Goal: Task Accomplishment & Management: Complete application form

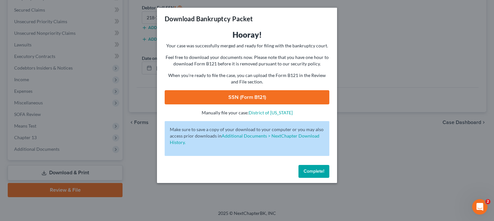
scroll to position [132, 0]
click at [321, 171] on span "Complete!" at bounding box center [314, 170] width 21 height 5
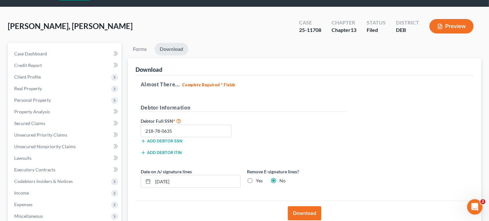
scroll to position [14, 0]
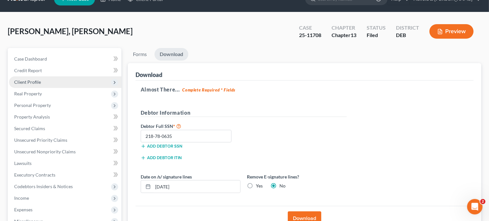
click at [64, 80] on span "Client Profile" at bounding box center [65, 82] width 112 height 12
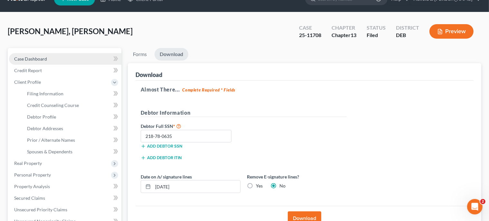
click at [60, 57] on link "Case Dashboard" at bounding box center [65, 59] width 112 height 12
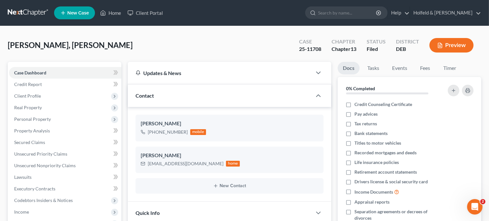
click at [85, 14] on span "New Case" at bounding box center [78, 13] width 22 height 5
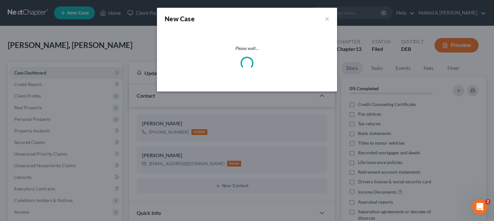
select select "13"
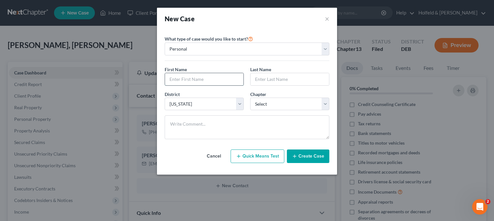
click at [196, 81] on input "text" at bounding box center [204, 79] width 79 height 12
type input "[PERSON_NAME]"
select select "0"
click option "7" at bounding box center [0, 0] width 0 height 0
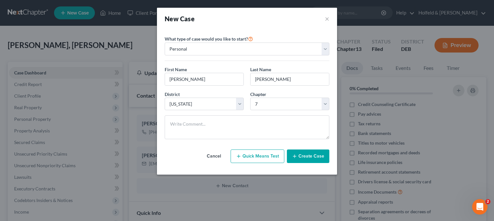
click at [314, 157] on button "Create Case" at bounding box center [308, 156] width 42 height 14
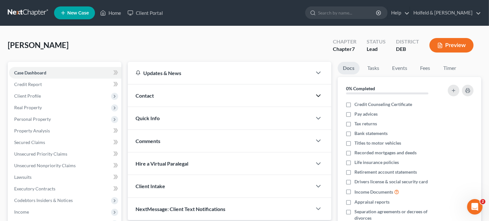
click at [318, 93] on icon "button" at bounding box center [318, 96] width 8 height 8
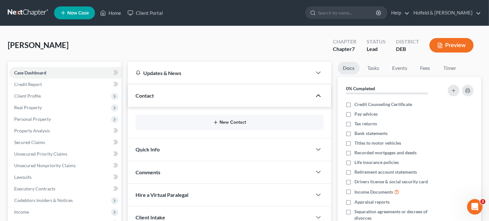
click at [229, 125] on button "New Contact" at bounding box center [230, 122] width 178 height 5
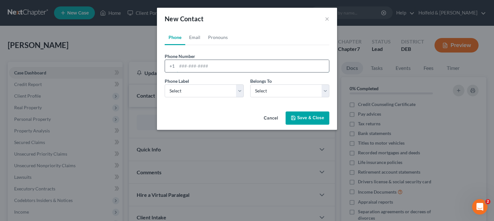
click at [200, 64] on input "tel" at bounding box center [253, 66] width 152 height 12
type input "[PHONE_NUMBER]"
click at [165, 84] on select "Select Mobile Home Work Other" at bounding box center [204, 90] width 79 height 13
select select "0"
click option "Mobile" at bounding box center [0, 0] width 0 height 0
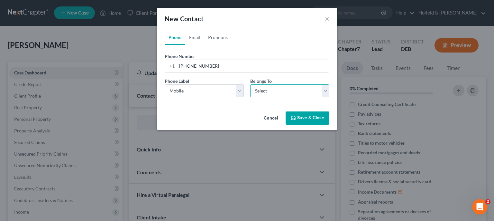
click at [250, 84] on select "Select Client Other" at bounding box center [289, 90] width 79 height 13
select select "0"
click option "Client" at bounding box center [0, 0] width 0 height 0
click at [316, 118] on button "Save & Close" at bounding box center [308, 118] width 44 height 14
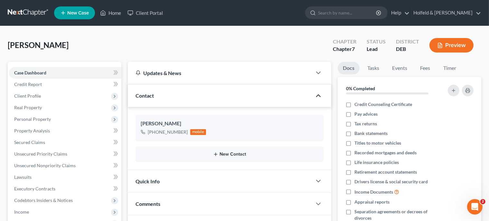
click at [229, 154] on button "New Contact" at bounding box center [230, 154] width 178 height 5
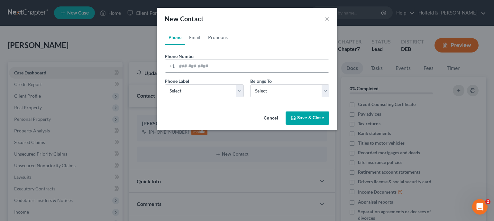
click at [202, 65] on input "tel" at bounding box center [253, 66] width 152 height 12
type input "[EMAIL_ADDRESS][DOMAIN_NAME]"
click at [165, 84] on select "Select Mobile Home Work Other" at bounding box center [204, 90] width 79 height 13
click option "Mobile" at bounding box center [0, 0] width 0 height 0
click at [165, 84] on select "Select Mobile Home Work Other" at bounding box center [204, 90] width 79 height 13
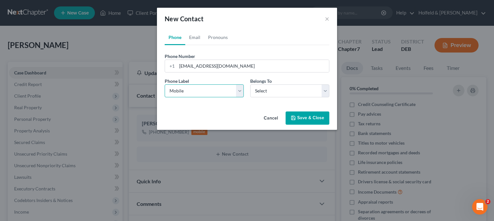
select select "1"
click option "Home" at bounding box center [0, 0] width 0 height 0
select select "0"
click option "Client" at bounding box center [0, 0] width 0 height 0
click at [314, 113] on button "Save & Close" at bounding box center [308, 118] width 44 height 14
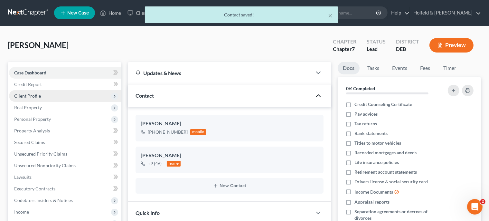
click at [49, 94] on span "Client Profile" at bounding box center [65, 96] width 112 height 12
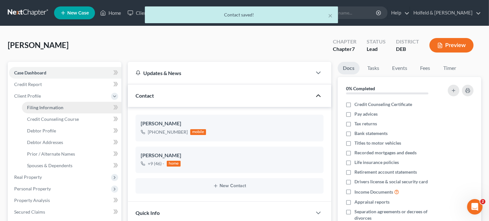
click at [52, 107] on span "Filing Information" at bounding box center [45, 107] width 36 height 5
select select "1"
select select "0"
select select "13"
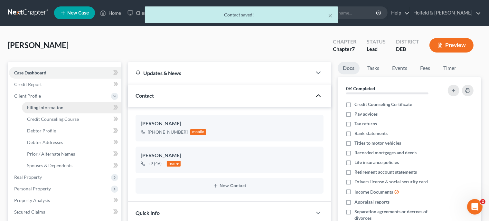
select select "0"
select select "7"
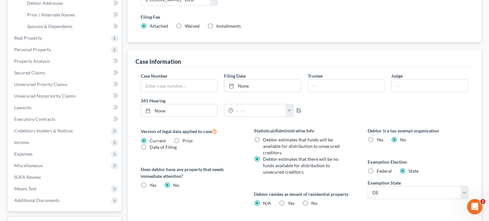
scroll to position [222, 0]
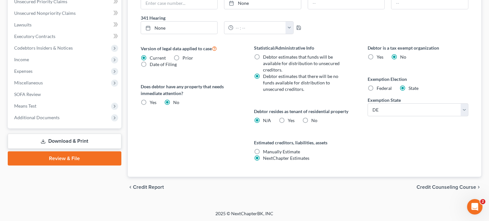
click at [288, 119] on label "Yes Yes" at bounding box center [291, 120] width 7 height 6
click at [291, 119] on input "Yes Yes" at bounding box center [293, 119] width 4 height 4
radio input "true"
radio input "false"
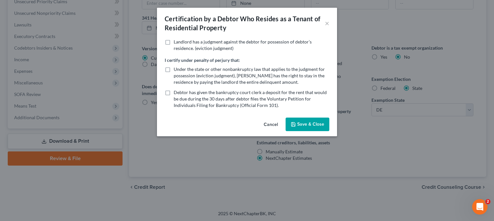
click at [316, 123] on button "Save & Close" at bounding box center [308, 124] width 44 height 14
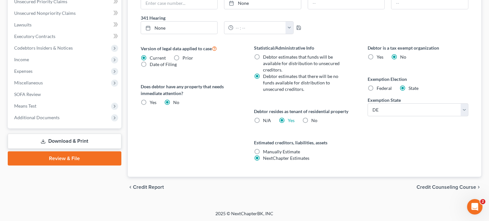
click at [455, 184] on span "Credit Counseling Course" at bounding box center [446, 186] width 60 height 5
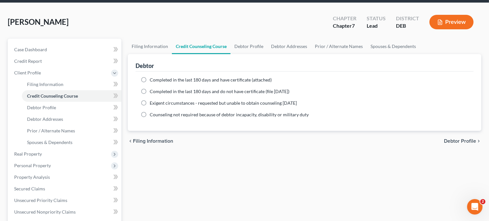
scroll to position [20, 0]
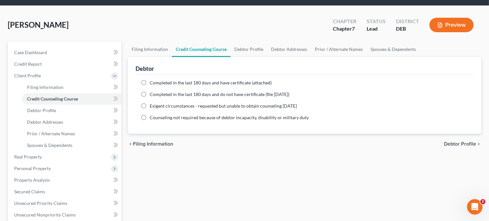
click at [150, 83] on label "Completed in the last 180 days and have certificate (attached)" at bounding box center [211, 82] width 122 height 6
click at [152, 83] on input "Completed in the last 180 days and have certificate (attached)" at bounding box center [154, 81] width 4 height 4
radio input "true"
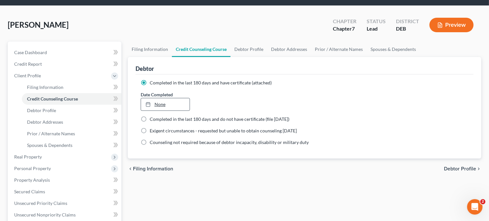
type input "[DATE]"
click at [154, 102] on div at bounding box center [149, 103] width 9 height 5
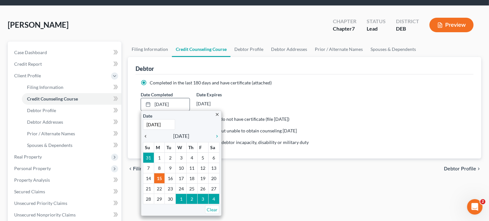
click at [147, 135] on icon "chevron_left" at bounding box center [147, 136] width 8 height 5
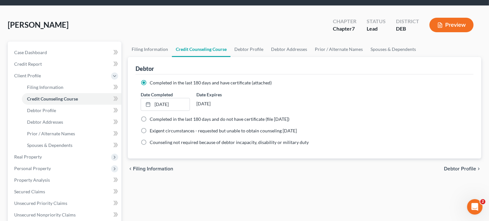
click at [463, 169] on span "Debtor Profile" at bounding box center [460, 168] width 32 height 5
select select "0"
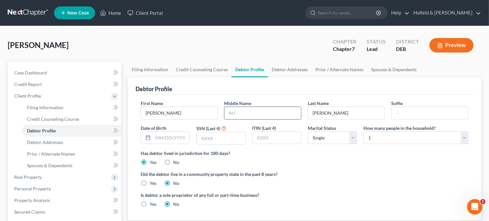
click at [234, 114] on input "text" at bounding box center [262, 113] width 77 height 12
type input "A."
type input "[DATE]"
click at [205, 136] on input "text" at bounding box center [221, 138] width 49 height 12
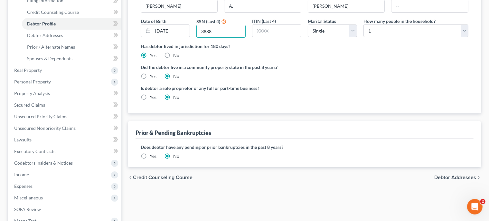
scroll to position [111, 0]
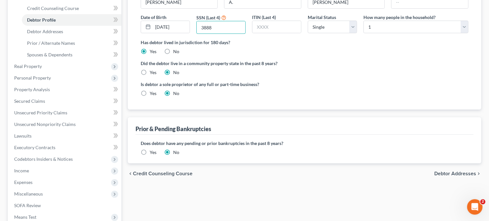
type input "3888"
click at [465, 174] on span "Debtor Addresses" at bounding box center [455, 173] width 42 height 5
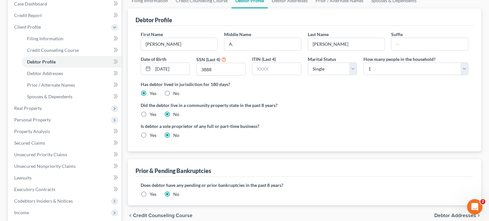
select select "0"
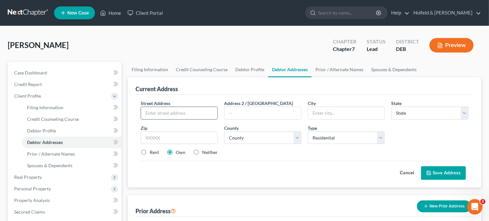
click at [209, 114] on input "text" at bounding box center [179, 113] width 77 height 12
type input "[STREET_ADDRESS]"
type input "[PERSON_NAME]"
select select "7"
type input "19938"
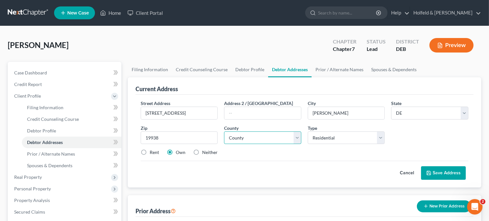
click at [224, 131] on select "County [GEOGRAPHIC_DATA] [GEOGRAPHIC_DATA] [GEOGRAPHIC_DATA]" at bounding box center [262, 137] width 77 height 13
select select "0"
click option "[GEOGRAPHIC_DATA]" at bounding box center [0, 0] width 0 height 0
click at [150, 153] on label "Rent" at bounding box center [154, 152] width 9 height 6
click at [152, 153] on input "Rent" at bounding box center [154, 151] width 4 height 4
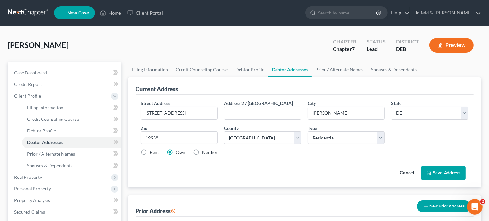
radio input "true"
click at [453, 173] on button "Save Address" at bounding box center [443, 173] width 45 height 14
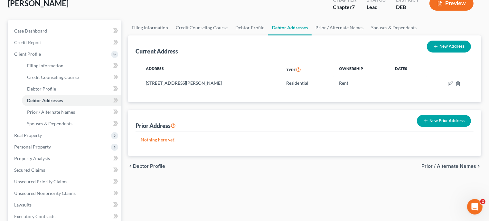
scroll to position [46, 0]
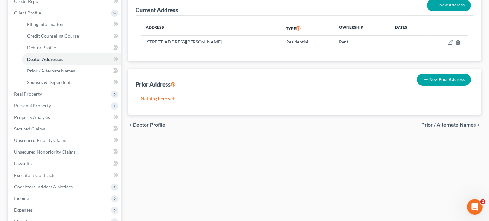
click at [468, 122] on span "Prior / Alternate Names" at bounding box center [448, 124] width 55 height 5
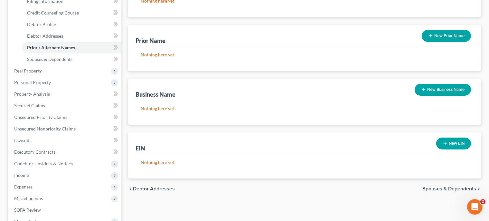
scroll to position [155, 0]
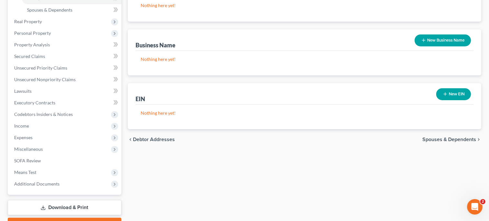
click at [452, 137] on span "Spouses & Dependents" at bounding box center [449, 139] width 54 height 5
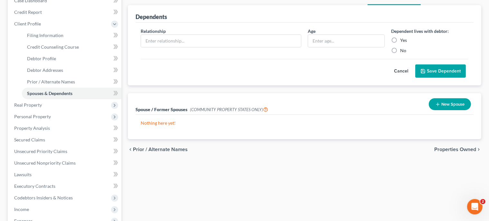
scroll to position [90, 0]
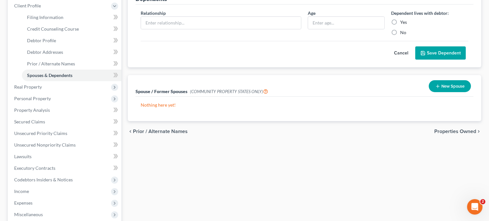
click at [461, 131] on span "Properties Owned" at bounding box center [455, 131] width 42 height 5
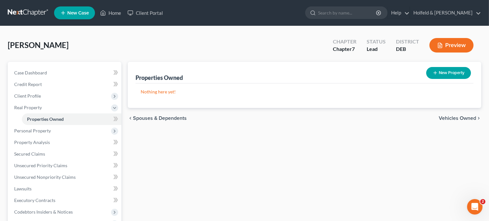
click at [456, 118] on span "Vehicles Owned" at bounding box center [457, 118] width 37 height 5
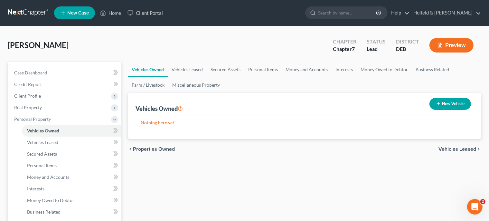
click at [451, 101] on button "New Vehicle" at bounding box center [450, 104] width 42 height 12
select select "0"
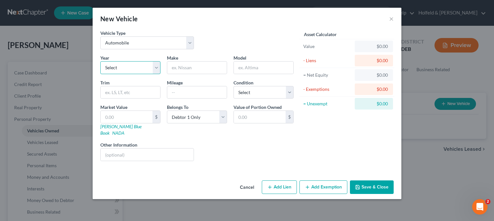
click at [100, 61] on select "Select 2026 2025 2024 2023 2022 2021 2020 2019 2018 2017 2016 2015 2014 2013 20…" at bounding box center [130, 67] width 60 height 13
select select "3"
click option "2023" at bounding box center [0, 0] width 0 height 0
click at [191, 68] on input "text" at bounding box center [197, 67] width 60 height 12
type input "Kia"
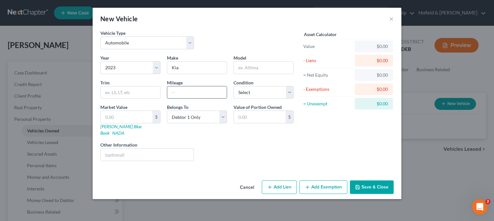
click at [187, 96] on input "text" at bounding box center [197, 92] width 60 height 12
type input "67000"
click at [234, 86] on select "Select Excellent Very Good Good Fair Poor" at bounding box center [264, 92] width 60 height 13
select select "1"
click option "Very Good" at bounding box center [0, 0] width 0 height 0
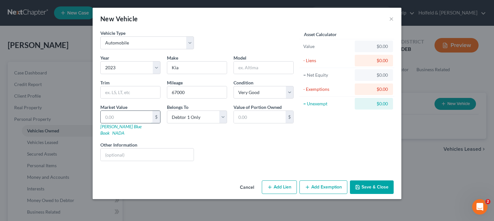
click at [131, 113] on input "text" at bounding box center [127, 117] width 52 height 12
type input "2"
type input "2.00"
type input "23"
type input "23.00"
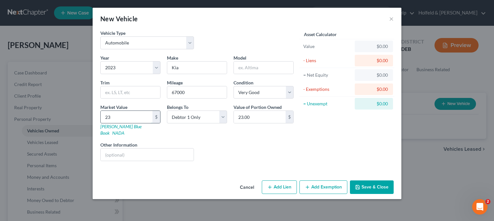
type input "230"
type input "230.00"
type input "2300"
type input "2,300.00"
type input "2,3000"
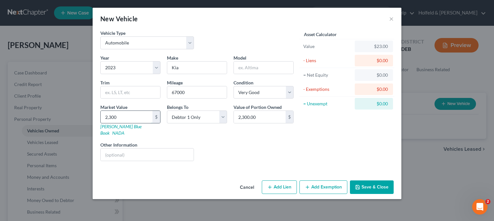
type input "23,000.00"
click at [283, 180] on button "Add Lien" at bounding box center [279, 187] width 35 height 14
select select "0"
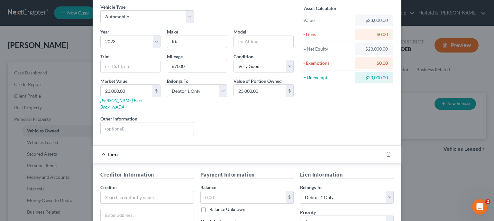
scroll to position [18, 0]
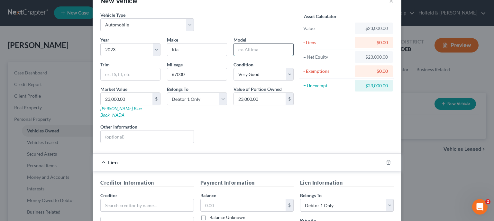
click at [266, 51] on input "text" at bounding box center [264, 49] width 60 height 12
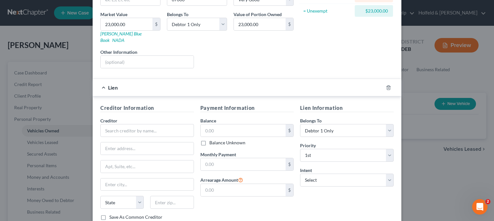
scroll to position [104, 0]
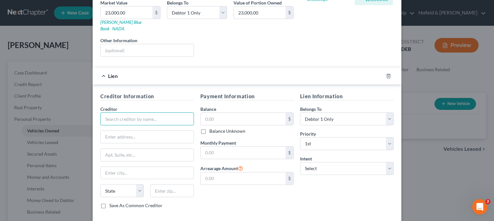
click at [189, 112] on input "text" at bounding box center [147, 118] width 94 height 13
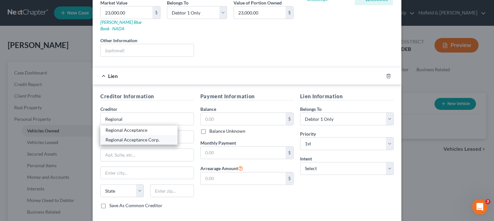
click at [148, 136] on div "Regional Acceptance Corp." at bounding box center [139, 139] width 67 height 6
type input "Regional Acceptance Corp."
type input "Bankruptcy Dept."
type input "PO Box 1847"
type input "[PERSON_NAME]"
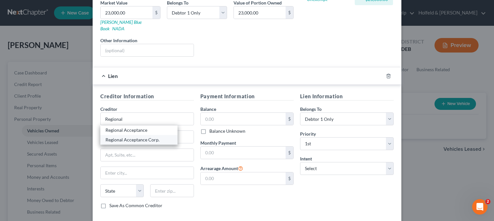
select select "28"
type input "27894"
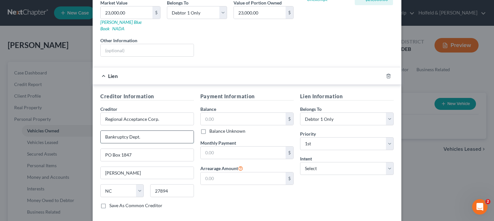
click at [148, 131] on input "Bankruptcy Dept." at bounding box center [147, 137] width 93 height 12
click at [219, 113] on input "text" at bounding box center [243, 119] width 85 height 12
type input "23,296.75"
click at [252, 149] on input "text" at bounding box center [243, 152] width 85 height 12
type input "626.00"
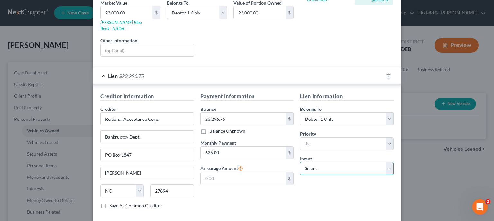
click at [300, 162] on select "Select Surrender Redeem Reaffirm Avoid Other" at bounding box center [347, 168] width 94 height 13
select select "2"
click option "Reaffirm" at bounding box center [0, 0] width 0 height 0
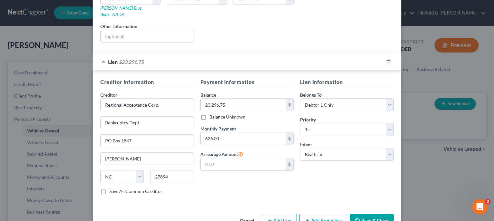
scroll to position [130, 0]
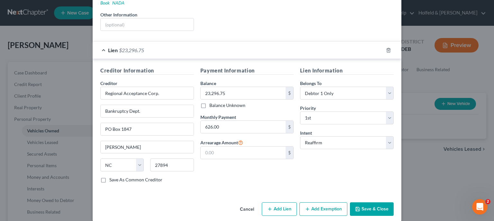
click at [325, 202] on button "Add Exemption" at bounding box center [324, 209] width 48 height 14
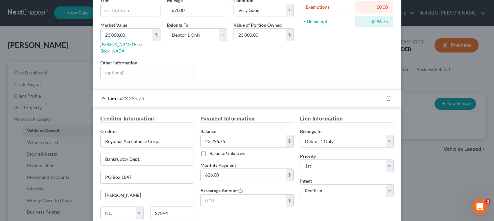
scroll to position [57, 0]
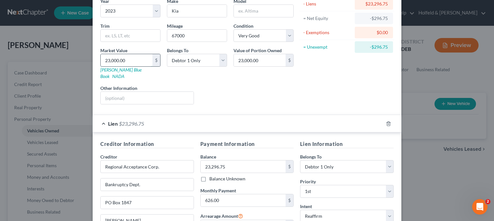
drag, startPoint x: 134, startPoint y: 59, endPoint x: 15, endPoint y: 65, distance: 118.2
click at [101, 65] on input "23,000.00" at bounding box center [127, 60] width 52 height 12
type input "223,000.00"
type input "2023,000.00"
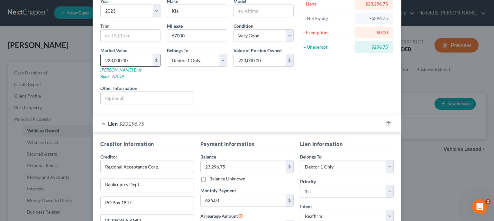
type input "2,023,000.00"
type input "2,023,00"
type input "202,300.00"
type input "2,023,0"
type input "20,230.00"
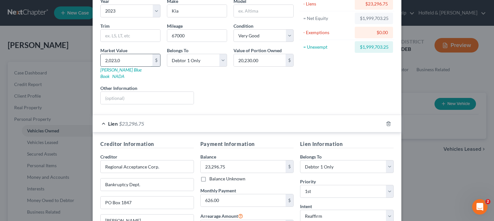
type input "2,023,"
type input "2,023.00"
type input "2,02"
type input "202.00"
type input "2,0"
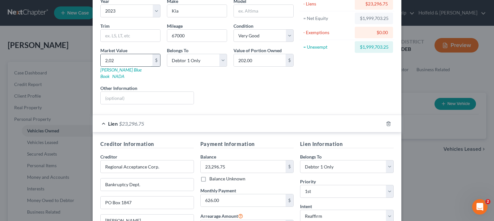
type input "20.00"
type input "2"
type input "2.00"
type input "2"
type input "2.00"
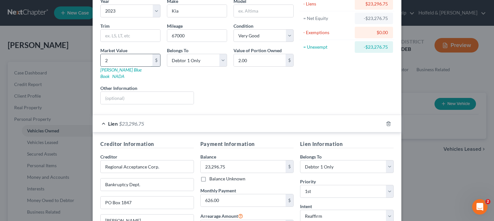
type input "20"
type input "20.00"
type input "200"
type input "200.00"
type input "2000"
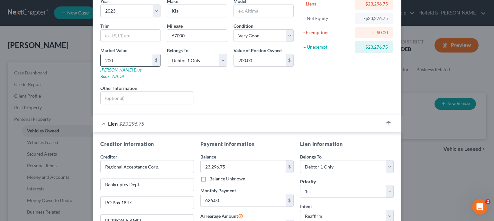
type input "2,000.00"
type input "2,0000"
type input "20,000.00"
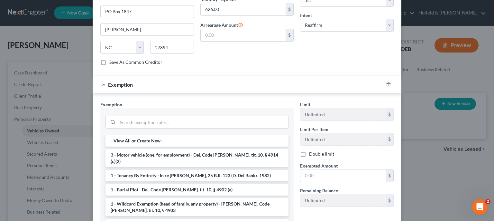
scroll to position [256, 0]
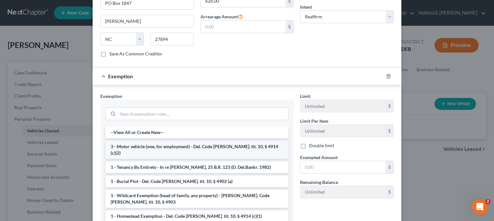
click at [262, 141] on li "3 - Motor vehicle (one, for employment) - Del. Code [PERSON_NAME]. tit. 10, § 4…" at bounding box center [197, 150] width 183 height 18
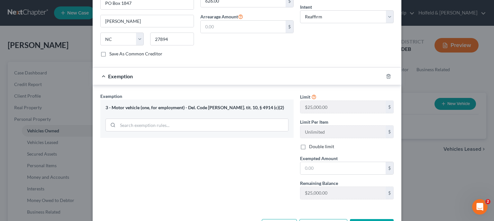
click at [341, 169] on div "Limit $25,000.00 $ Limit Per Item Unlimited $ Double limit Exempted Amount * $ …" at bounding box center [347, 148] width 100 height 111
click at [339, 165] on input "text" at bounding box center [343, 168] width 85 height 12
type input "0.00"
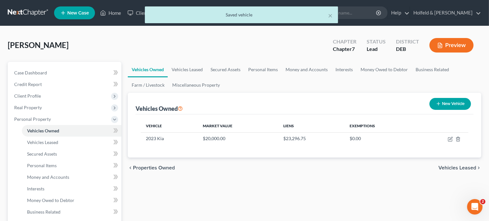
click at [460, 166] on span "Vehicles Leased" at bounding box center [457, 167] width 38 height 5
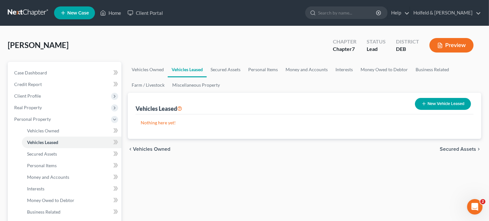
click at [460, 146] on span "Secured Assets" at bounding box center [458, 148] width 36 height 5
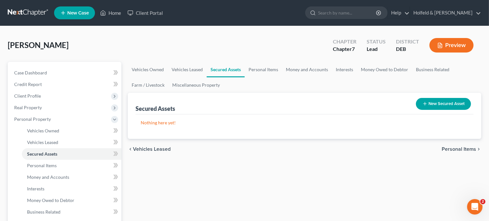
click at [460, 146] on span "Personal Items" at bounding box center [459, 148] width 34 height 5
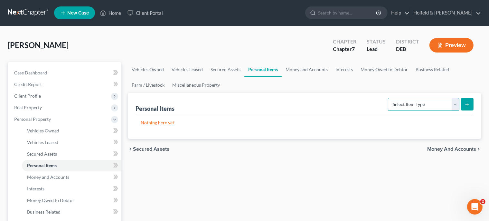
select select "household_goods"
click option "Household Goods" at bounding box center [0, 0] width 0 height 0
click at [470, 97] on div "Select Item Type Clothing Collectibles Of Value Electronics Firearms Household …" at bounding box center [429, 103] width 88 height 17
click at [469, 103] on icon "submit" at bounding box center [466, 104] width 5 height 5
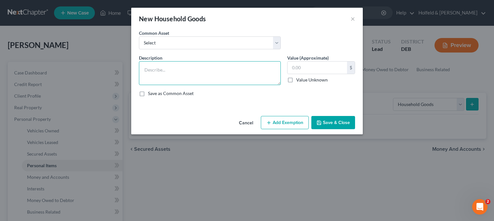
click at [210, 72] on textarea at bounding box center [210, 73] width 142 height 24
type textarea "1 room used furniture and appliances"
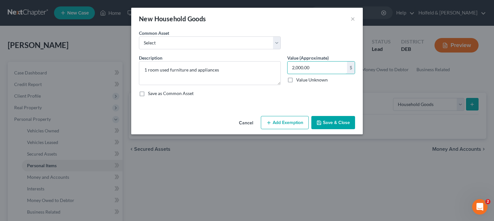
type input "2,000.00"
click at [285, 119] on button "Add Exemption" at bounding box center [285, 123] width 48 height 14
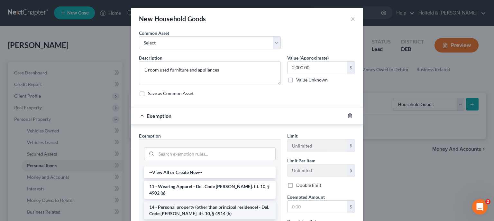
click at [227, 201] on li "14 - Personal property (other than principal residence) - Del. Code [PERSON_NAM…" at bounding box center [210, 210] width 132 height 18
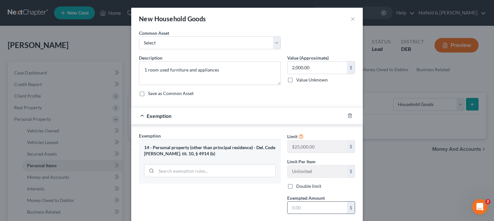
click at [307, 209] on input "text" at bounding box center [318, 207] width 60 height 12
type input "2,000.00"
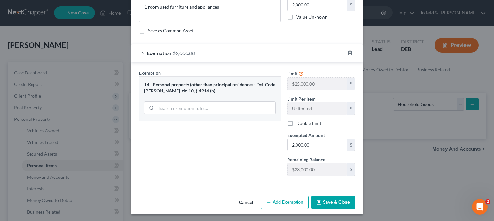
click at [334, 201] on button "Save & Close" at bounding box center [334, 202] width 44 height 14
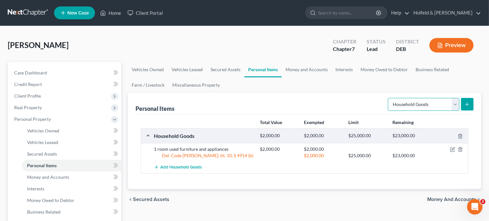
click at [388, 98] on select "Select Item Type Clothing Collectibles Of Value Electronics Firearms Household …" at bounding box center [423, 104] width 71 height 13
select select "clothing"
click option "Clothing" at bounding box center [0, 0] width 0 height 0
click at [467, 104] on line "submit" at bounding box center [467, 104] width 0 height 3
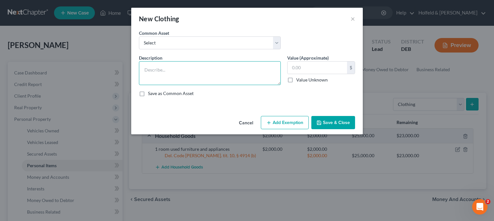
click at [208, 69] on textarea at bounding box center [210, 73] width 142 height 24
type textarea "Used clothing and shoes"
click at [339, 67] on input "text" at bounding box center [318, 67] width 60 height 12
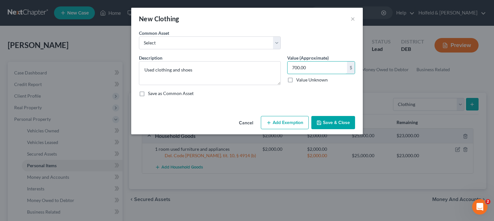
type input "700.00"
click at [299, 125] on button "Add Exemption" at bounding box center [285, 123] width 48 height 14
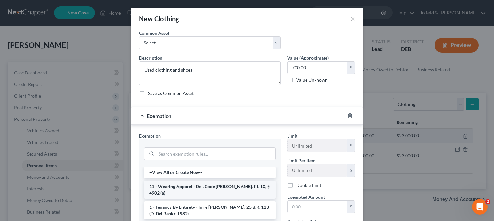
click at [217, 184] on li "11 - Wearing Apparel - Del. Code [PERSON_NAME]. tit. 10, § 4902 (a)" at bounding box center [210, 190] width 132 height 18
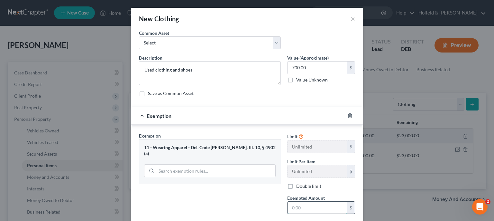
click at [331, 205] on input "text" at bounding box center [318, 207] width 60 height 12
type input "700.00"
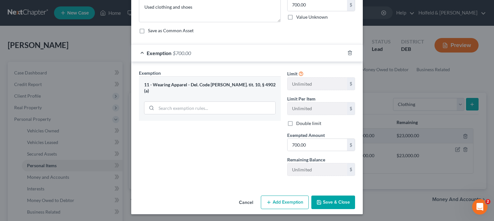
click at [341, 201] on button "Save & Close" at bounding box center [334, 202] width 44 height 14
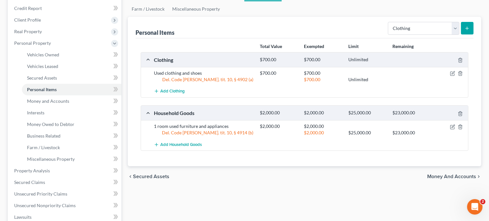
scroll to position [103, 0]
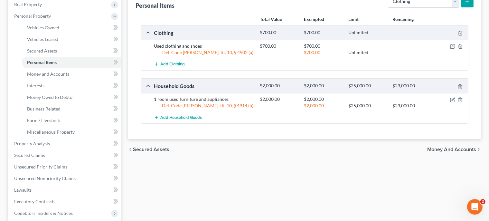
click at [463, 147] on span "Money and Accounts" at bounding box center [451, 149] width 49 height 5
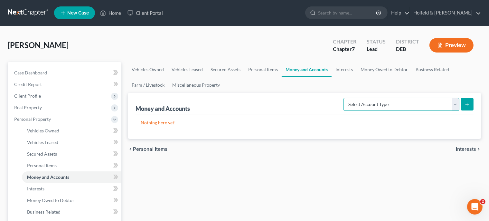
click at [343, 98] on select "Select Account Type Brokerage Cash on Hand Certificates of Deposit Checking Acc…" at bounding box center [401, 104] width 116 height 13
select select "checking"
click option "Checking Account" at bounding box center [0, 0] width 0 height 0
click at [469, 105] on icon "submit" at bounding box center [466, 104] width 5 height 5
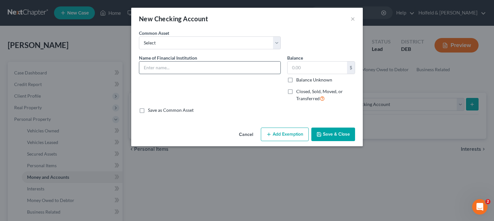
click at [217, 70] on input "text" at bounding box center [209, 67] width 141 height 12
type input "M & T Bank 0505"
type input "1,200.00"
click at [279, 134] on button "Add Exemption" at bounding box center [285, 134] width 48 height 14
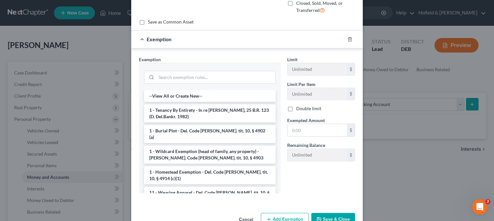
scroll to position [91, 0]
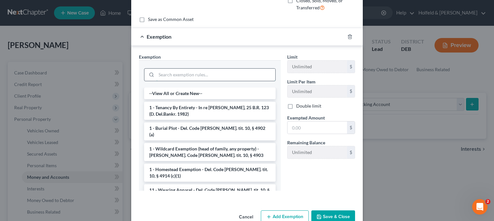
click at [190, 77] on input "search" at bounding box center [215, 75] width 119 height 12
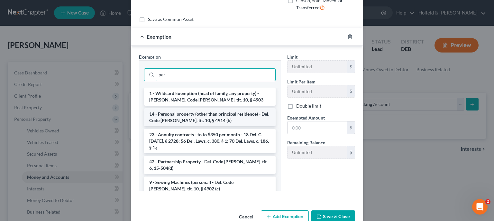
type input "per"
click at [193, 117] on li "14 - Personal property (other than principal residence) - Del. Code [PERSON_NAM…" at bounding box center [210, 117] width 132 height 18
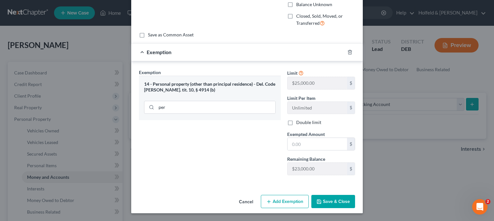
scroll to position [75, 0]
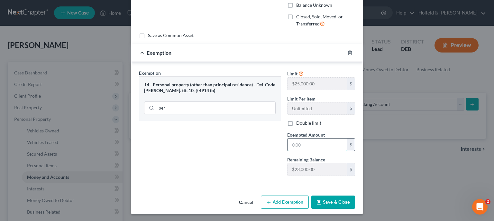
click at [307, 145] on input "text" at bounding box center [318, 144] width 60 height 12
type input "1,200.00"
click at [342, 202] on button "Save & Close" at bounding box center [334, 202] width 44 height 14
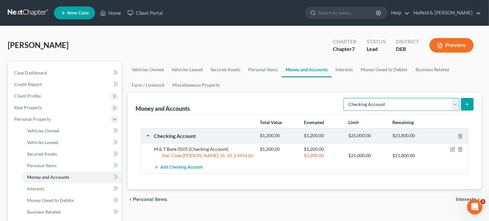
click at [343, 98] on select "Select Account Type Brokerage Cash on Hand Certificates of Deposit Checking Acc…" at bounding box center [401, 104] width 116 height 13
select select "savings"
click option "Savings Account" at bounding box center [0, 0] width 0 height 0
click at [469, 103] on icon "submit" at bounding box center [466, 104] width 5 height 5
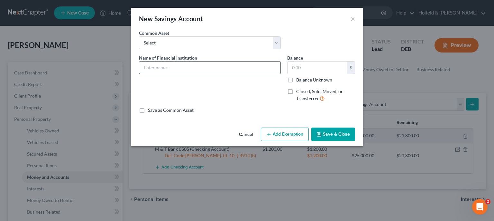
click at [229, 71] on input "text" at bounding box center [209, 67] width 141 height 12
type input "M & T Bank ***0505"
type input "800.00"
click at [286, 133] on button "Add Exemption" at bounding box center [285, 134] width 48 height 14
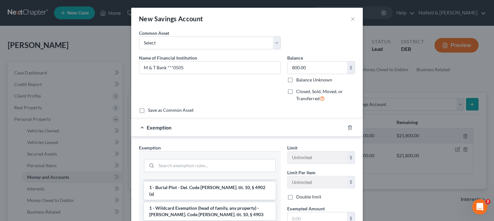
scroll to position [58, 0]
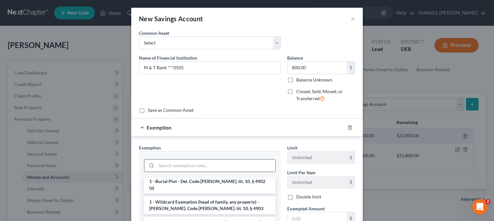
click at [255, 166] on input "search" at bounding box center [215, 165] width 119 height 12
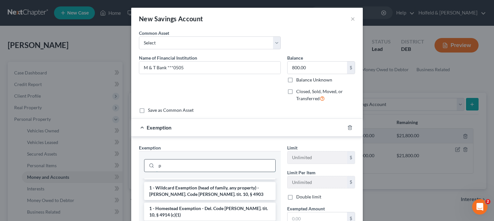
scroll to position [0, 0]
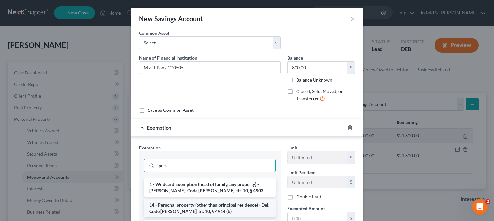
type input "pers"
click at [218, 204] on li "14 - Personal property (other than principal residence) - Del. Code [PERSON_NAM…" at bounding box center [210, 208] width 132 height 18
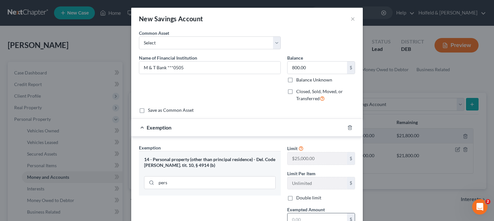
click at [312, 217] on input "text" at bounding box center [318, 219] width 60 height 12
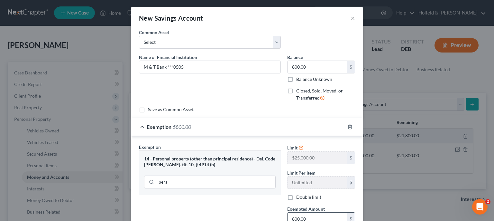
type input "800.00"
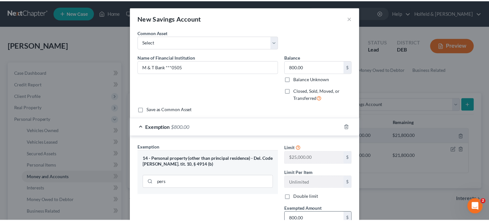
scroll to position [75, 0]
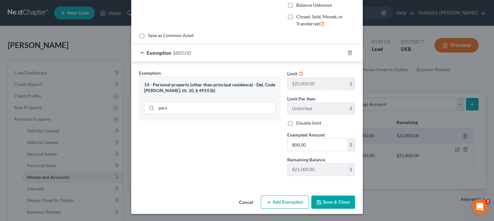
click at [335, 203] on button "Save & Close" at bounding box center [334, 202] width 44 height 14
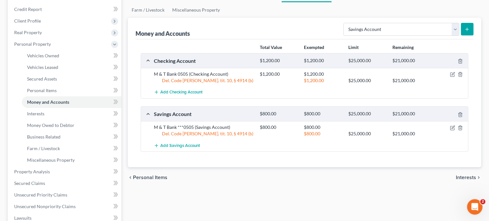
scroll to position [95, 0]
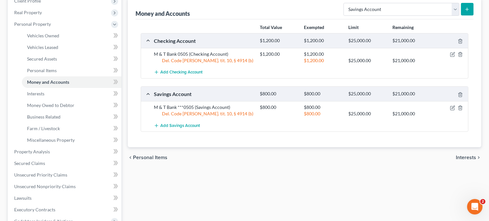
click at [469, 158] on span "Interests" at bounding box center [466, 157] width 20 height 5
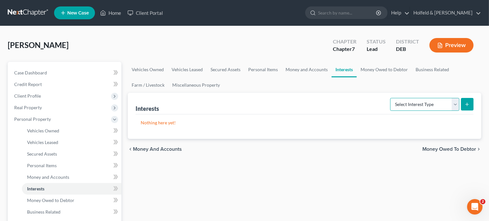
click at [390, 98] on select "Select Interest Type 401K Annuity Bond Education IRA Government Bond Government…" at bounding box center [424, 104] width 69 height 13
select select "401k"
click option "401K" at bounding box center [0, 0] width 0 height 0
click at [466, 105] on icon "submit" at bounding box center [466, 104] width 5 height 5
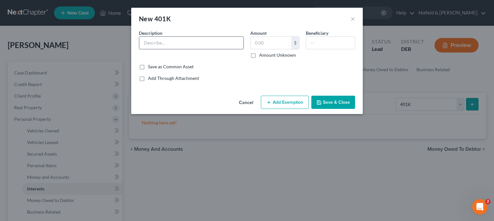
click at [216, 41] on input "text" at bounding box center [191, 43] width 104 height 12
type input "401k"
type input "6,417.31"
click at [285, 106] on button "Add Exemption" at bounding box center [285, 103] width 48 height 14
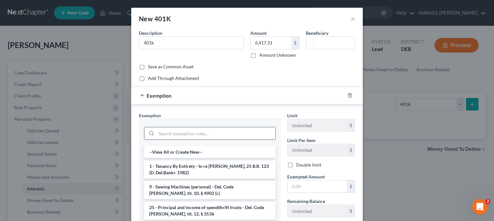
click at [227, 138] on input "search" at bounding box center [215, 133] width 119 height 12
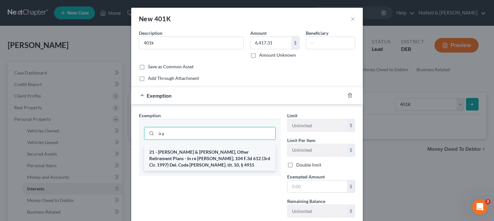
type input "ira"
click at [229, 155] on li "21 - [PERSON_NAME] & [PERSON_NAME], Other Retirement Plans - In re [PERSON_NAME…" at bounding box center [210, 158] width 132 height 24
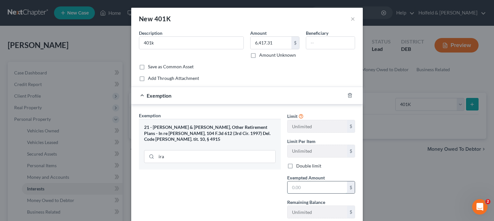
click at [331, 189] on input "text" at bounding box center [318, 187] width 60 height 12
type input "6,417.31"
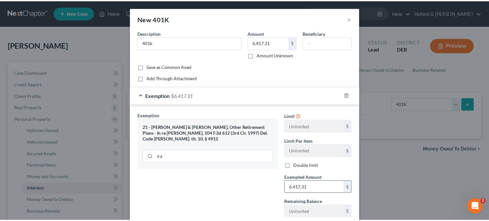
scroll to position [42, 0]
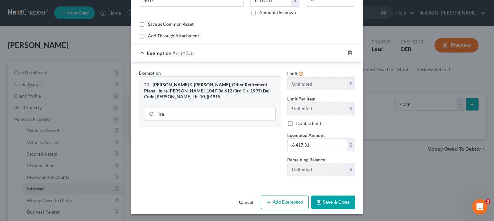
click at [333, 203] on button "Save & Close" at bounding box center [334, 202] width 44 height 14
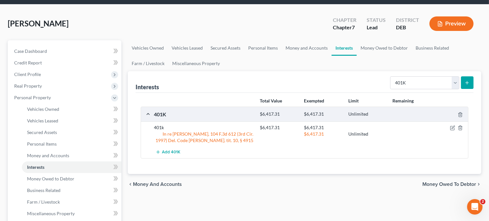
scroll to position [49, 0]
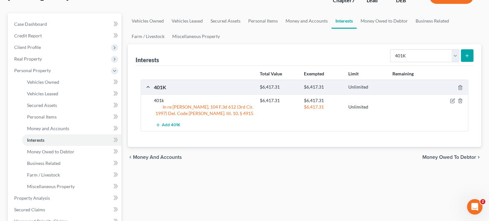
click at [449, 157] on span "Money Owed to Debtor" at bounding box center [449, 156] width 54 height 5
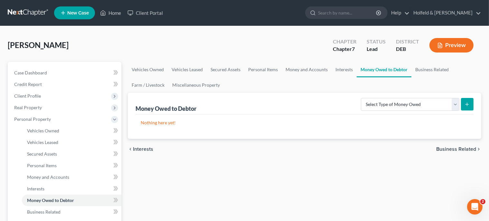
click at [461, 146] on span "Business Related" at bounding box center [456, 148] width 40 height 5
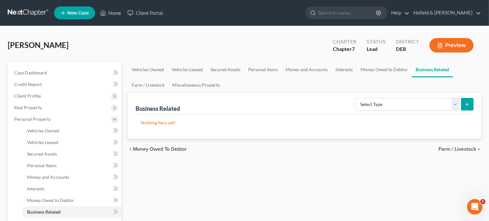
click at [461, 146] on span "Farm / Livestock" at bounding box center [457, 148] width 38 height 5
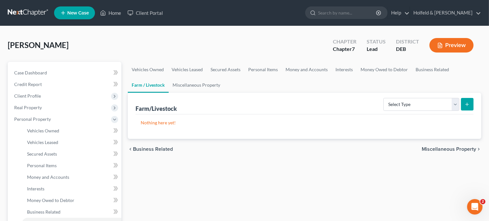
click at [461, 146] on span "Miscellaneous Property" at bounding box center [449, 148] width 54 height 5
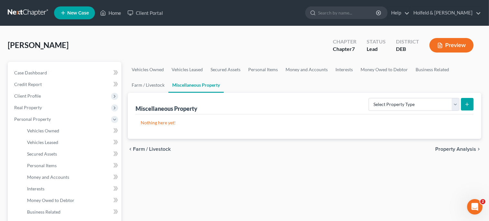
click at [461, 146] on span "Property Analysis" at bounding box center [455, 148] width 41 height 5
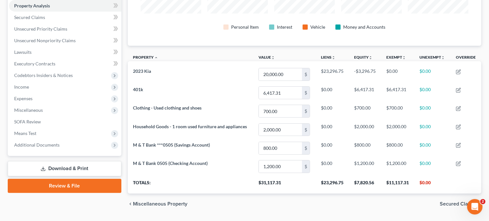
scroll to position [136, 0]
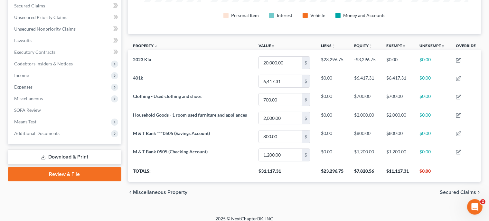
click at [457, 188] on div "chevron_left Miscellaneous Property Secured Claims chevron_right" at bounding box center [304, 192] width 353 height 21
click at [457, 191] on span "Secured Claims" at bounding box center [458, 192] width 36 height 5
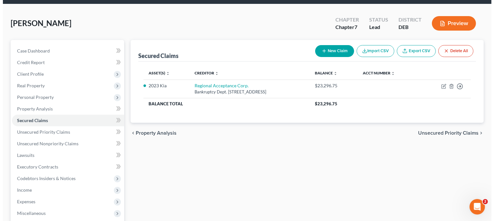
scroll to position [14, 0]
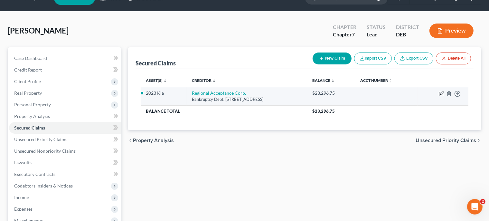
click at [441, 95] on icon "button" at bounding box center [441, 93] width 5 height 5
select select "28"
select select "4"
select select "2"
select select "0"
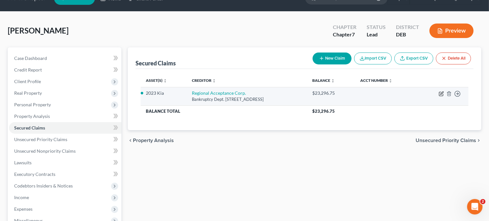
select select "0"
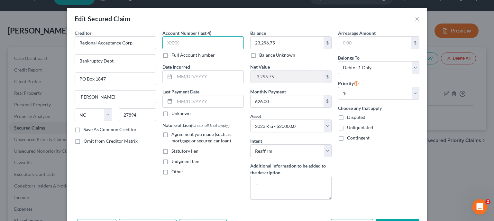
click at [200, 42] on input "text" at bounding box center [203, 42] width 81 height 13
type input "3888"
click at [172, 135] on label "Agreement you made (such as mortgage or secured car loan)" at bounding box center [208, 137] width 72 height 13
click at [174, 135] on input "Agreement you made (such as mortgage or secured car loan)" at bounding box center [176, 133] width 4 height 4
checkbox input "true"
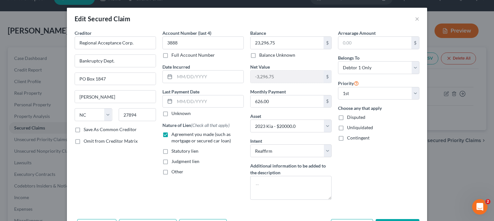
scroll to position [29, 0]
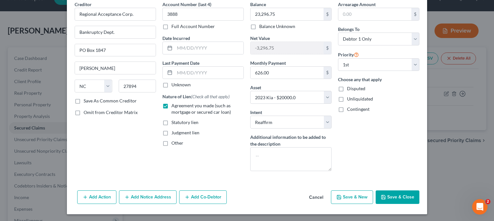
click at [396, 194] on button "Save & Close" at bounding box center [398, 197] width 44 height 14
select select "4"
type input "0"
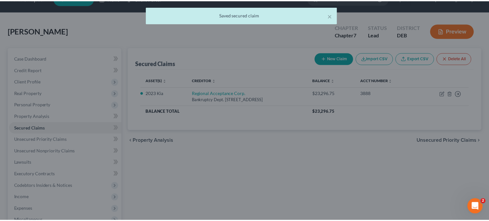
scroll to position [0, 0]
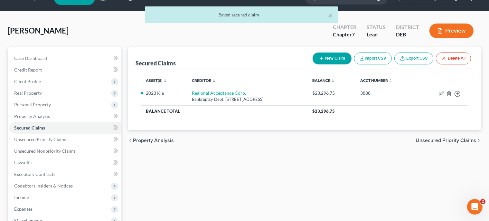
click at [452, 139] on span "Unsecured Priority Claims" at bounding box center [445, 140] width 61 height 5
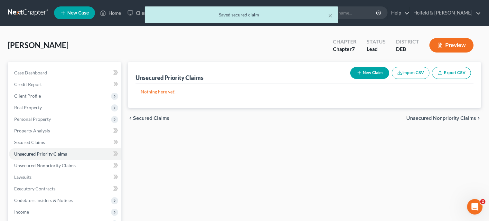
click at [458, 117] on span "Unsecured Nonpriority Claims" at bounding box center [441, 118] width 70 height 5
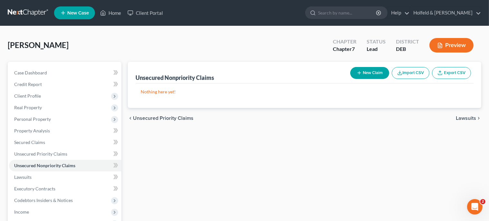
click at [371, 77] on button "New Claim" at bounding box center [369, 73] width 39 height 12
select select "0"
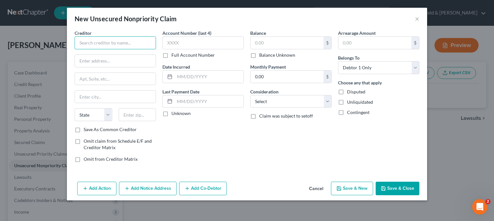
click at [144, 47] on input "text" at bounding box center [115, 42] width 81 height 13
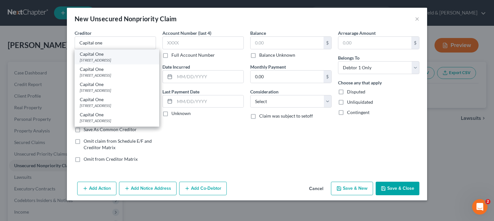
click at [127, 58] on div "[STREET_ADDRESS]" at bounding box center [117, 59] width 74 height 5
type input "Capital One"
type input "PO Box 30281"
type input "[GEOGRAPHIC_DATA]"
select select "46"
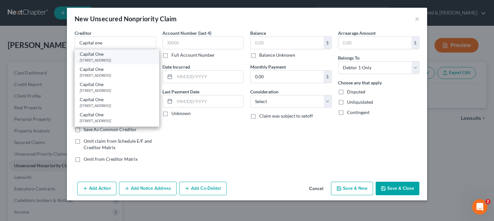
type input "84130"
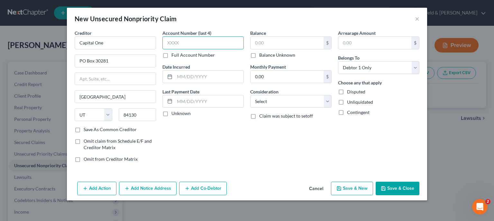
click at [181, 42] on input "text" at bounding box center [203, 42] width 81 height 13
type input "3888"
click at [195, 80] on input "text" at bounding box center [209, 76] width 69 height 12
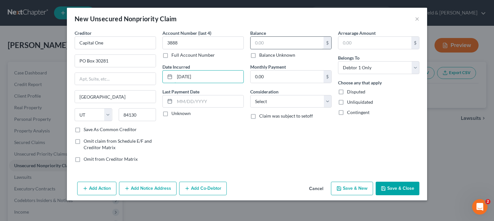
type input "[DATE]"
click at [290, 40] on input "text" at bounding box center [287, 43] width 73 height 12
type input "488.00"
click at [250, 95] on select "Select Cable / Satellite Services Collection Agency Credit Card Debt Debt Couns…" at bounding box center [290, 101] width 81 height 13
select select "2"
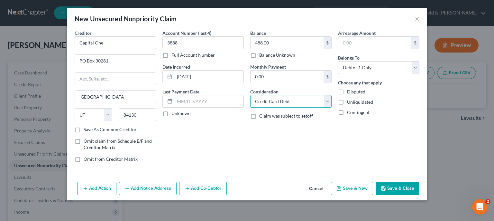
click option "Credit Card Debt" at bounding box center [0, 0] width 0 height 0
click at [353, 190] on button "Save & New" at bounding box center [352, 189] width 42 height 14
select select "0"
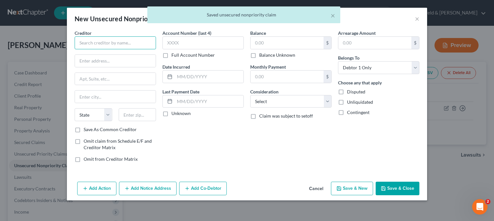
click at [129, 40] on input "text" at bounding box center [115, 42] width 81 height 13
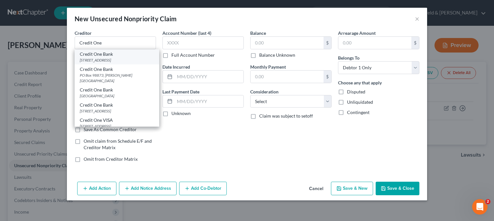
click at [128, 59] on div "[STREET_ADDRESS]" at bounding box center [117, 59] width 74 height 5
type input "Credit One Bank"
type input "PO Box 98872"
type input "[GEOGRAPHIC_DATA]"
select select "31"
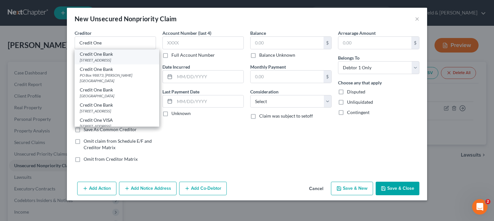
type input "89193"
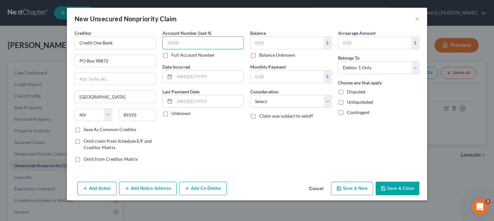
click at [195, 46] on input "text" at bounding box center [203, 42] width 81 height 13
type input "3472"
click at [206, 79] on input "text" at bounding box center [209, 76] width 69 height 12
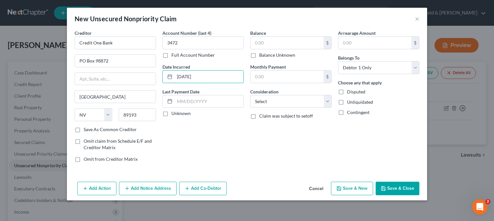
type input "[DATE]"
click at [277, 34] on div "Balance $ Balance Unknown Balance Undetermined $ Balance Unknown" at bounding box center [290, 44] width 81 height 29
click at [279, 41] on input "text" at bounding box center [287, 43] width 73 height 12
type input "2,426.29"
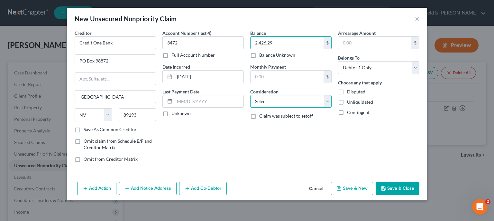
click at [250, 95] on select "Select Cable / Satellite Services Collection Agency Credit Card Debt Debt Couns…" at bounding box center [290, 101] width 81 height 13
select select "2"
click option "Credit Card Debt" at bounding box center [0, 0] width 0 height 0
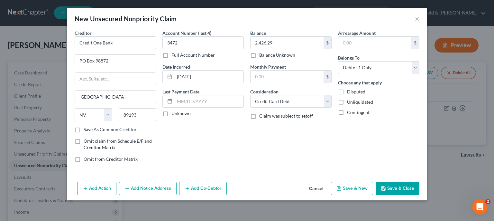
click at [346, 190] on button "Save & New" at bounding box center [352, 189] width 42 height 14
select select "0"
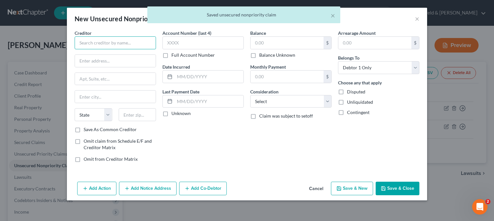
click at [121, 41] on input "text" at bounding box center [115, 42] width 81 height 13
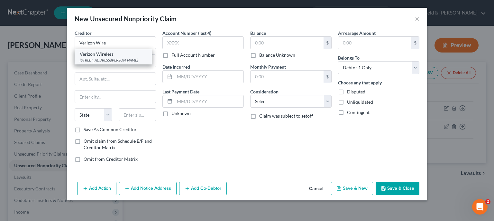
click at [124, 63] on div "[STREET_ADDRESS][PERSON_NAME]" at bounding box center [113, 59] width 67 height 5
type input "Verizon Wireless"
type input "[STREET_ADDRESS]"
type input "Ste. 550"
type input "[PERSON_NAME][GEOGRAPHIC_DATA]"
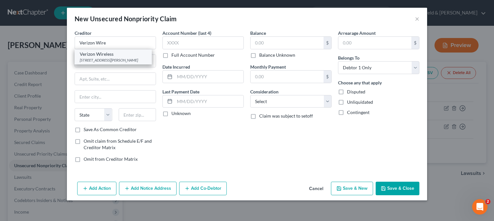
select select "26"
type input "63304"
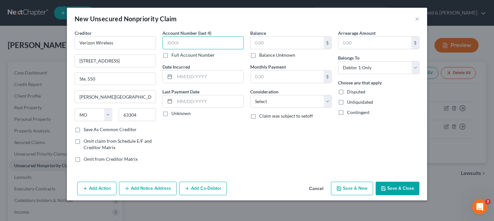
click at [217, 43] on input "text" at bounding box center [203, 42] width 81 height 13
type input "3888"
click at [208, 80] on input "text" at bounding box center [209, 76] width 69 height 12
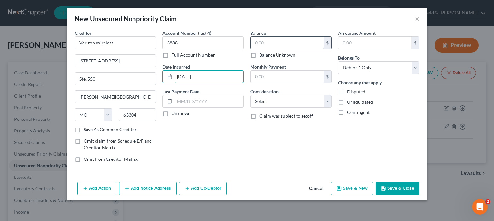
type input "[DATE]"
click at [282, 40] on input "text" at bounding box center [287, 43] width 73 height 12
type input "1,296.00"
click at [250, 95] on select "Select Cable / Satellite Services Collection Agency Credit Card Debt Debt Couns…" at bounding box center [290, 101] width 81 height 13
select select "19"
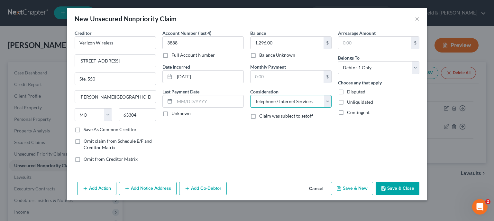
click option "Telephone / Internet Services" at bounding box center [0, 0] width 0 height 0
click at [159, 189] on button "Add Notice Address" at bounding box center [148, 189] width 58 height 14
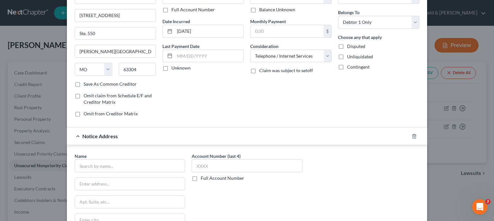
scroll to position [107, 0]
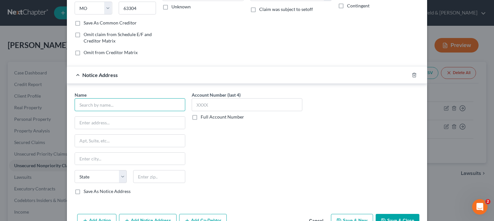
click at [161, 106] on input "text" at bounding box center [130, 104] width 111 height 13
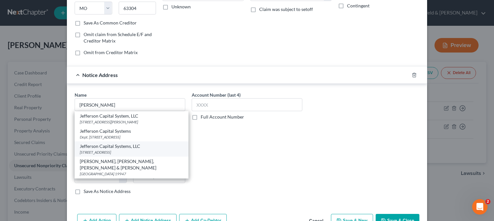
click at [123, 149] on div "[STREET_ADDRESS]" at bounding box center [132, 151] width 104 height 5
type input "Jefferson Capital Systems, LLC"
type input "[STREET_ADDRESS]"
type input "Sartell"
select select "24"
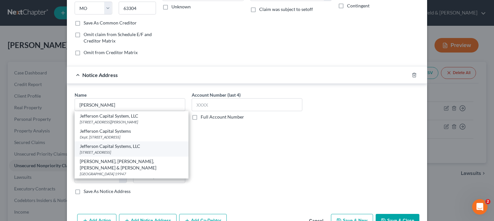
type input "56377"
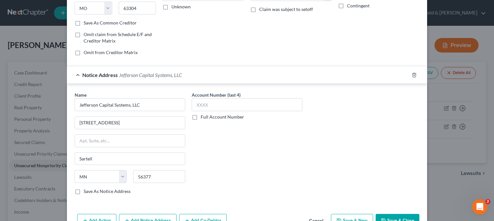
scroll to position [125, 0]
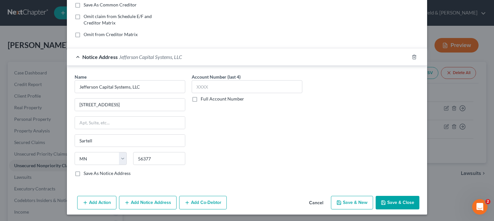
click at [358, 205] on button "Save & New" at bounding box center [352, 203] width 42 height 14
select select "0"
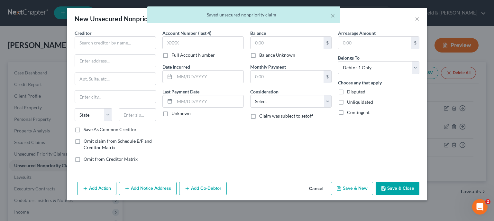
type input "0.00"
click at [130, 40] on input "text" at bounding box center [115, 42] width 81 height 13
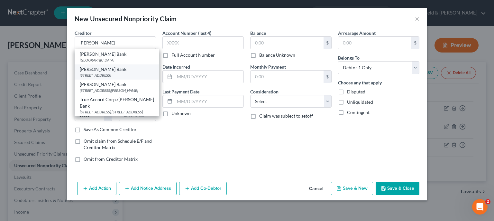
click at [113, 74] on div "[STREET_ADDRESS]" at bounding box center [117, 74] width 74 height 5
type input "[PERSON_NAME] Bank"
type input "PO Box 9201"
type input "Old Bethpage"
select select "35"
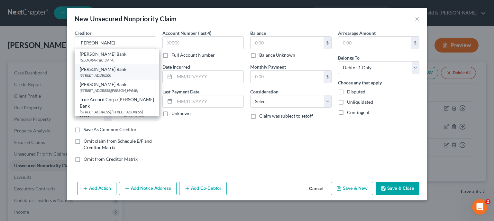
type input "11804"
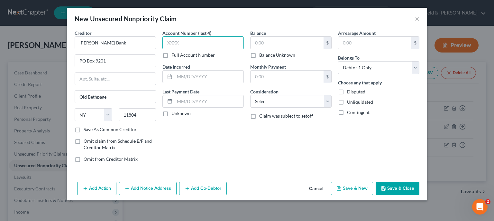
click at [178, 47] on input "text" at bounding box center [203, 42] width 81 height 13
type input "3888"
click at [200, 80] on input "text" at bounding box center [209, 76] width 69 height 12
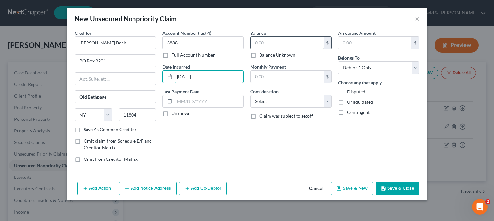
type input "[DATE]"
click at [266, 43] on input "text" at bounding box center [287, 43] width 73 height 12
type input "671.00"
click at [250, 95] on select "Select Cable / Satellite Services Collection Agency Credit Card Debt Debt Couns…" at bounding box center [290, 101] width 81 height 13
select select "2"
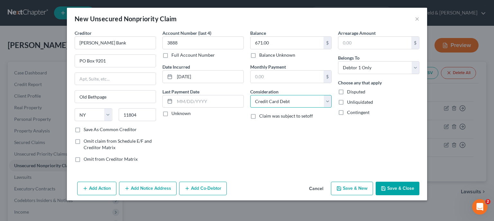
click option "Credit Card Debt" at bounding box center [0, 0] width 0 height 0
click at [362, 190] on button "Save & New" at bounding box center [352, 189] width 42 height 14
type input "0.00"
select select "0"
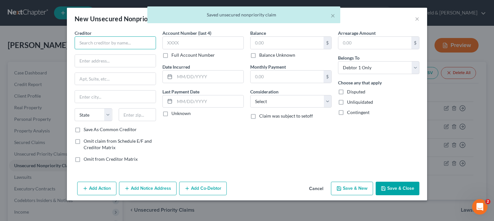
click at [113, 38] on input "text" at bounding box center [115, 42] width 81 height 13
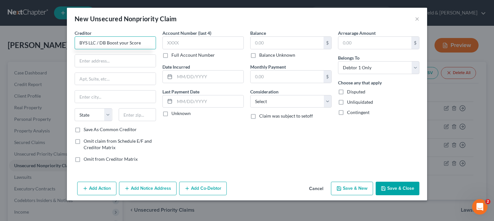
type input "BYS LLC / DB Boost your Score"
type input "[STREET_ADDRESS]"
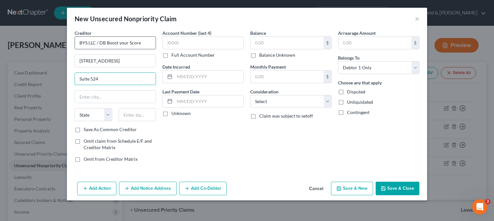
type input "Suite 524"
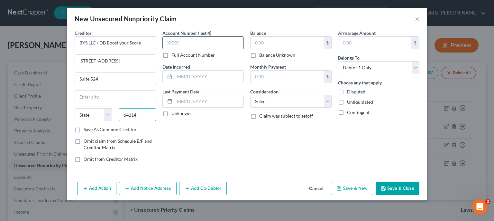
type input "64114"
click at [215, 43] on input "text" at bounding box center [203, 42] width 81 height 13
type input "[US_STATE][GEOGRAPHIC_DATA]"
select select "26"
type input "3888"
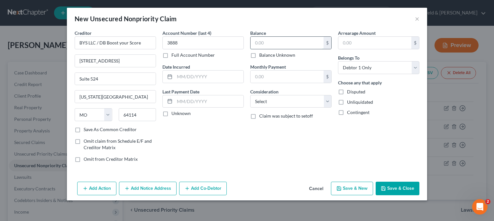
click at [281, 40] on input "text" at bounding box center [287, 43] width 73 height 12
type input "850.00"
click at [250, 95] on select "Select Cable / Satellite Services Collection Agency Credit Card Debt Debt Couns…" at bounding box center [290, 101] width 81 height 13
select select "10"
click option "Monies Loaned / Advanced" at bounding box center [0, 0] width 0 height 0
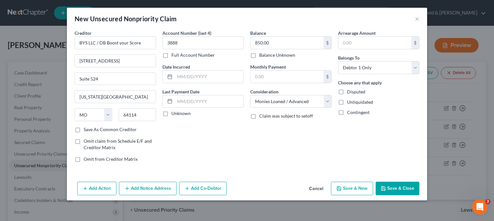
click at [354, 187] on button "Save & New" at bounding box center [352, 189] width 42 height 14
select select "0"
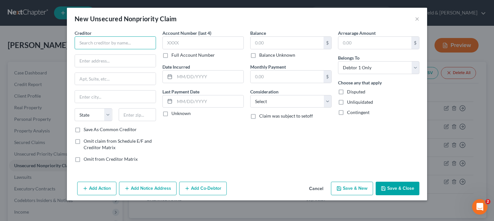
click at [107, 43] on input "text" at bounding box center [115, 42] width 81 height 13
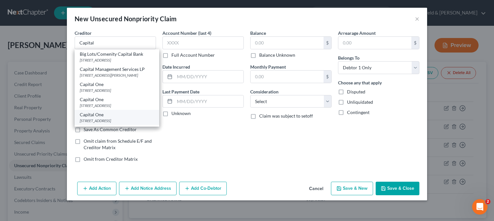
click at [92, 118] on div "Capital One" at bounding box center [117, 114] width 74 height 6
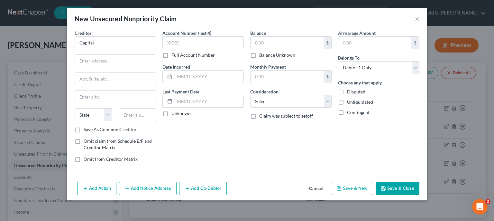
type input "Capital One"
type input "PO Box 31293"
type input "[GEOGRAPHIC_DATA]"
select select "46"
type input "84131"
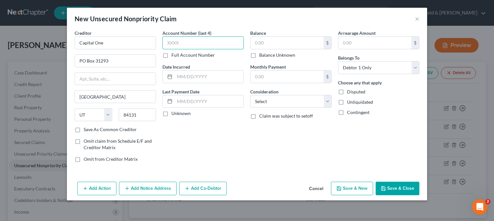
click at [200, 41] on input "text" at bounding box center [203, 42] width 81 height 13
type input "3888"
click at [209, 79] on input "text" at bounding box center [209, 76] width 69 height 12
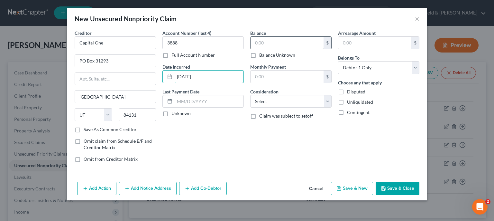
type input "[DATE]"
click at [262, 47] on input "text" at bounding box center [287, 43] width 73 height 12
type input "310.00"
click at [250, 95] on select "Select Cable / Satellite Services Collection Agency Credit Card Debt Debt Couns…" at bounding box center [290, 101] width 81 height 13
select select "2"
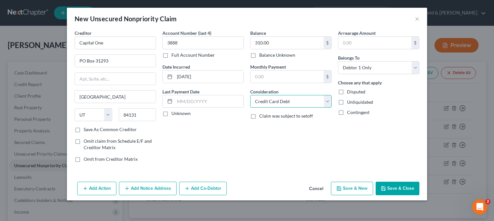
click option "Credit Card Debt" at bounding box center [0, 0] width 0 height 0
click at [362, 191] on button "Save & New" at bounding box center [352, 189] width 42 height 14
select select "0"
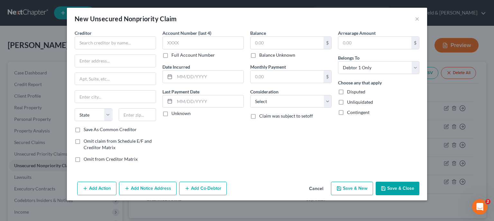
type input "0.00"
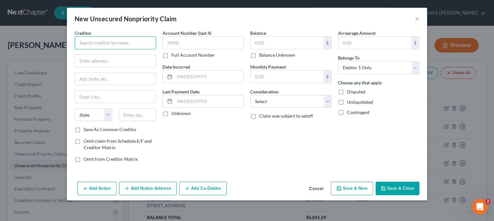
click at [138, 43] on input "text" at bounding box center [115, 42] width 81 height 13
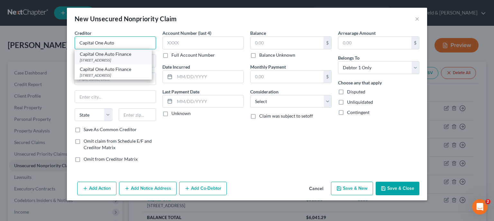
type input "Capital One Auto Finance"
type input "PO Box 60511"
type input "City Of Industry"
select select "4"
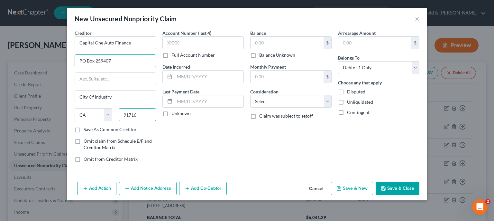
click at [142, 114] on input "91716" at bounding box center [138, 114] width 38 height 13
click at [86, 126] on input "Save As Common Creditor" at bounding box center [88, 128] width 4 height 4
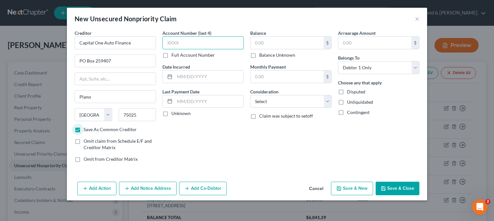
click at [210, 39] on input "text" at bounding box center [203, 42] width 81 height 13
click at [220, 81] on input "text" at bounding box center [209, 76] width 69 height 12
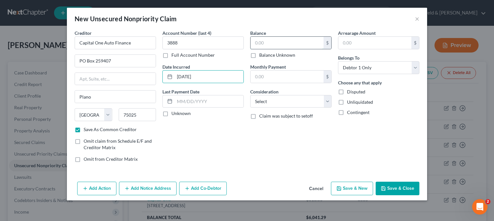
click at [267, 45] on input "text" at bounding box center [287, 43] width 73 height 12
click at [250, 95] on select "Select Cable / Satellite Services Collection Agency Credit Card Debt Debt Couns…" at bounding box center [290, 101] width 81 height 13
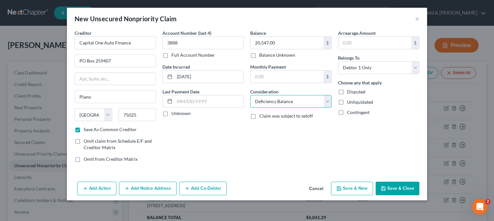
click option "Deficiency Balance" at bounding box center [0, 0] width 0 height 0
click at [250, 95] on select "Select Cable / Satellite Services Collection Agency Credit Card Debt Debt Couns…" at bounding box center [290, 101] width 81 height 13
click option "Monies Loaned / Advanced" at bounding box center [0, 0] width 0 height 0
click at [352, 184] on button "Save & New" at bounding box center [352, 189] width 42 height 14
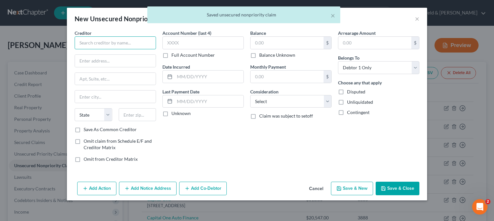
click at [96, 44] on input "text" at bounding box center [115, 42] width 81 height 13
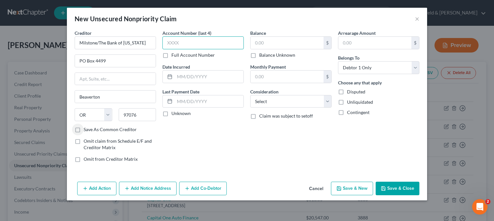
click at [193, 48] on input "text" at bounding box center [203, 42] width 81 height 13
click at [276, 44] on input "text" at bounding box center [287, 43] width 73 height 12
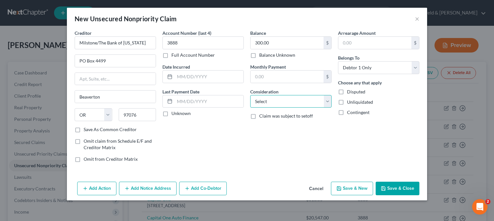
click at [250, 95] on select "Select Cable / Satellite Services Collection Agency Credit Card Debt Debt Couns…" at bounding box center [290, 101] width 81 height 13
click option "Credit Card Debt" at bounding box center [0, 0] width 0 height 0
click at [341, 190] on icon "button" at bounding box center [339, 188] width 4 height 4
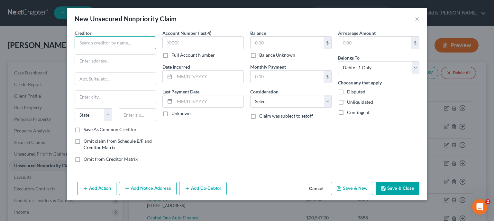
click at [143, 47] on input "text" at bounding box center [115, 42] width 81 height 13
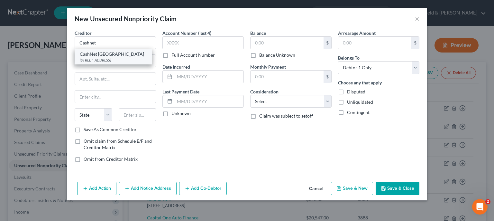
click at [145, 61] on div "[STREET_ADDRESS]" at bounding box center [113, 59] width 67 height 5
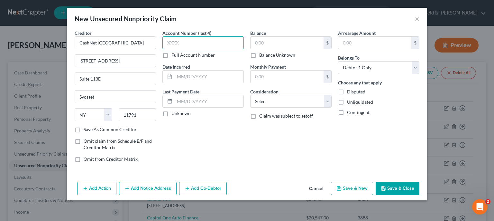
click at [189, 38] on input "text" at bounding box center [203, 42] width 81 height 13
click at [199, 79] on input "text" at bounding box center [209, 76] width 69 height 12
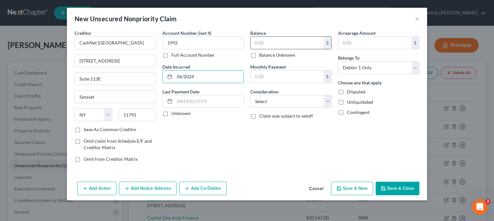
click at [271, 38] on input "text" at bounding box center [287, 43] width 73 height 12
click at [250, 95] on select "Select Cable / Satellite Services Collection Agency Credit Card Debt Debt Couns…" at bounding box center [290, 101] width 81 height 13
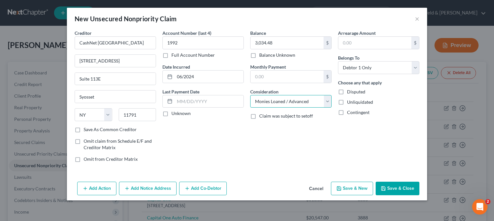
click option "Monies Loaned / Advanced" at bounding box center [0, 0] width 0 height 0
click at [353, 187] on button "Save & New" at bounding box center [352, 189] width 42 height 14
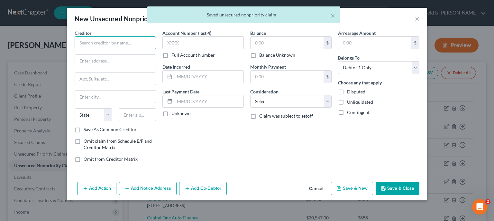
click at [120, 41] on input "text" at bounding box center [115, 42] width 81 height 13
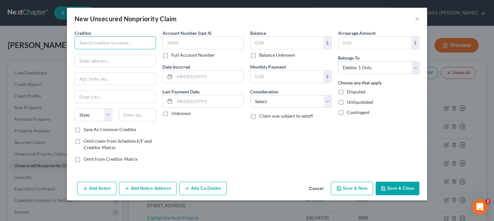
click at [113, 40] on input "text" at bounding box center [115, 42] width 81 height 13
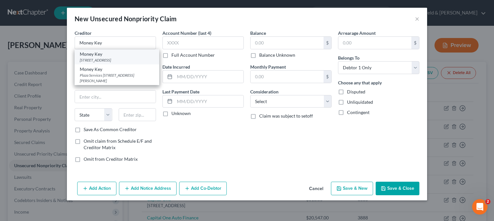
click at [103, 63] on div "[STREET_ADDRESS]" at bounding box center [117, 59] width 74 height 5
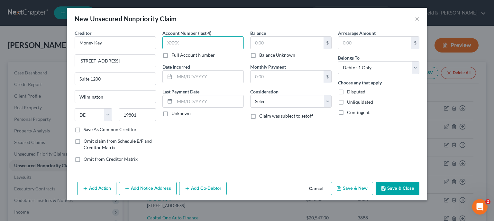
click at [195, 46] on input "text" at bounding box center [203, 42] width 81 height 13
click at [265, 46] on input "text" at bounding box center [287, 43] width 73 height 12
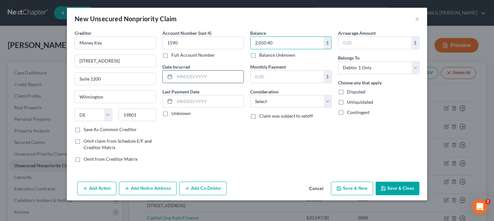
click at [207, 73] on input "text" at bounding box center [209, 76] width 69 height 12
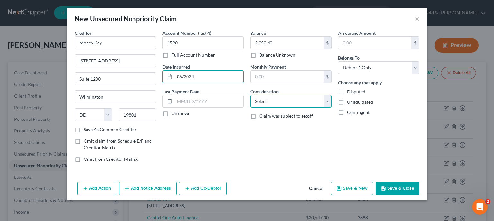
click at [250, 95] on select "Select Cable / Satellite Services Collection Agency Credit Card Debt Debt Couns…" at bounding box center [290, 101] width 81 height 13
click option "Monies Loaned / Advanced" at bounding box center [0, 0] width 0 height 0
click at [162, 185] on button "Add Notice Address" at bounding box center [148, 189] width 58 height 14
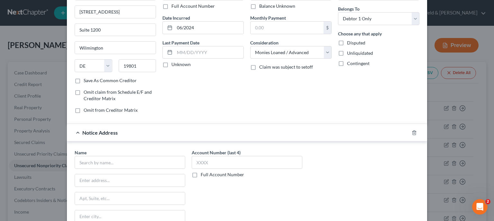
scroll to position [66, 0]
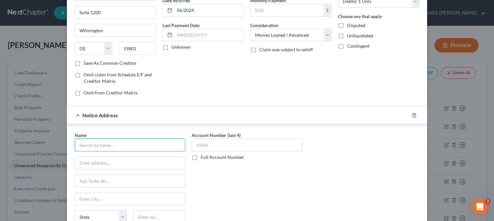
click at [147, 142] on input "text" at bounding box center [130, 144] width 111 height 13
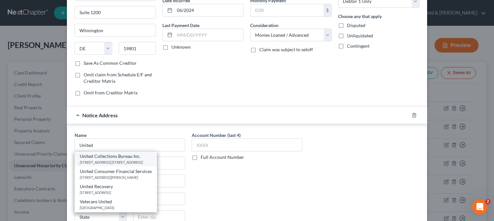
click at [93, 158] on div "United Collections Bureau Inc." at bounding box center [116, 156] width 72 height 6
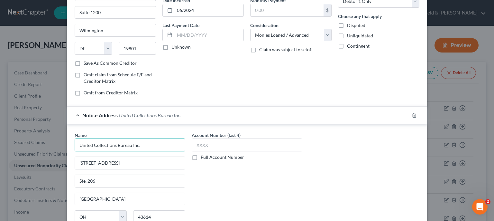
click at [143, 144] on input "United Collections Bureau Inc." at bounding box center [130, 144] width 111 height 13
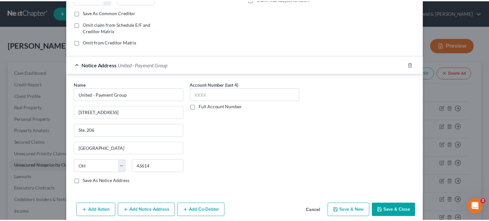
scroll to position [125, 0]
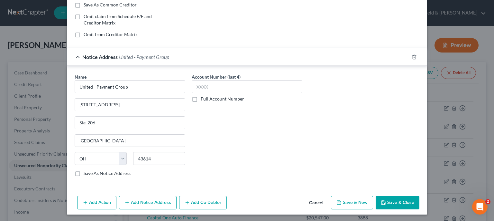
click at [395, 203] on button "Save & Close" at bounding box center [398, 203] width 44 height 14
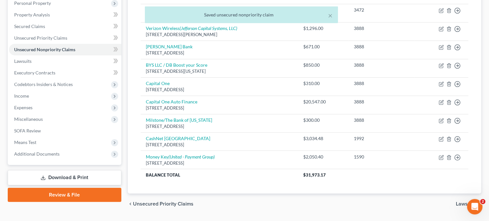
scroll to position [129, 0]
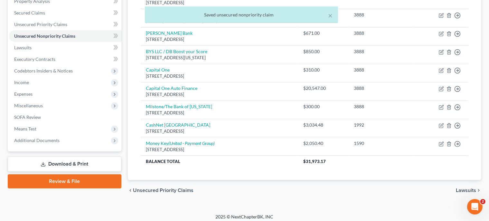
click at [467, 189] on span "Lawsuits" at bounding box center [466, 190] width 20 height 5
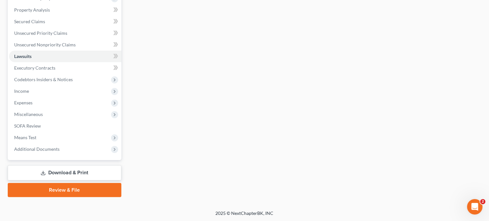
scroll to position [61, 0]
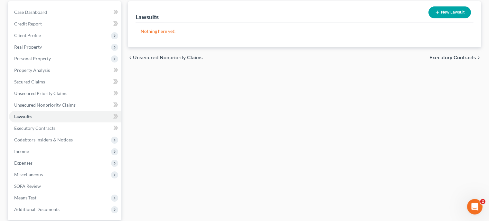
click at [473, 58] on span "Executory Contracts" at bounding box center [452, 57] width 47 height 5
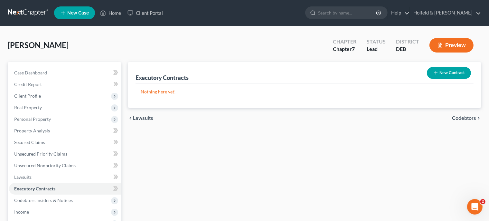
click at [473, 119] on span "Codebtors" at bounding box center [464, 118] width 24 height 5
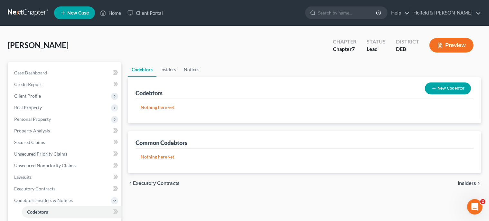
click at [470, 182] on span "Insiders" at bounding box center [467, 183] width 18 height 5
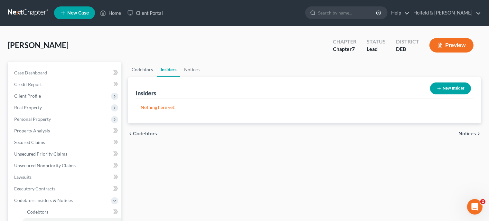
click at [471, 134] on span "Notices" at bounding box center [467, 133] width 18 height 5
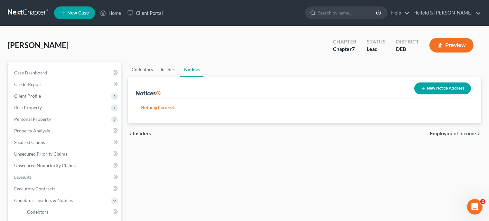
click at [471, 134] on span "Employment Income" at bounding box center [453, 133] width 46 height 5
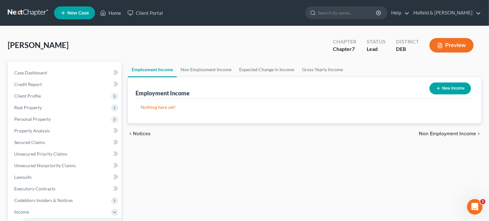
click at [453, 87] on button "New Income" at bounding box center [450, 88] width 42 height 12
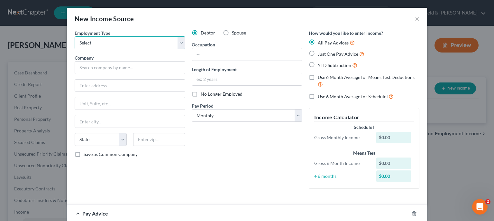
click at [75, 36] on select "Select Full or [DEMOGRAPHIC_DATA] Employment Self Employment" at bounding box center [130, 42] width 111 height 13
click option "Full or [DEMOGRAPHIC_DATA] Employment" at bounding box center [0, 0] width 0 height 0
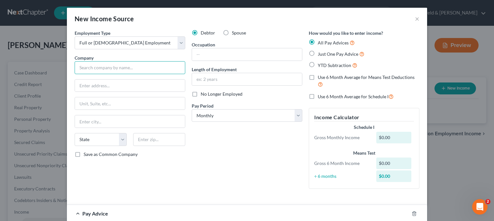
click at [125, 65] on input "text" at bounding box center [130, 67] width 111 height 13
click at [86, 151] on input "Save as Common Company" at bounding box center [88, 153] width 4 height 4
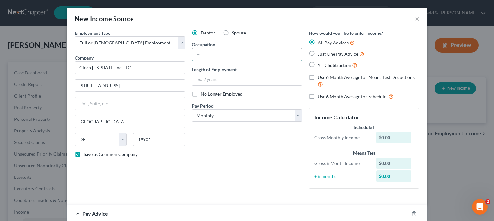
click at [202, 52] on input "text" at bounding box center [247, 54] width 110 height 12
click at [318, 53] on label "Just One Pay Advice" at bounding box center [341, 53] width 47 height 7
click at [321, 53] on input "Just One Pay Advice" at bounding box center [323, 52] width 4 height 4
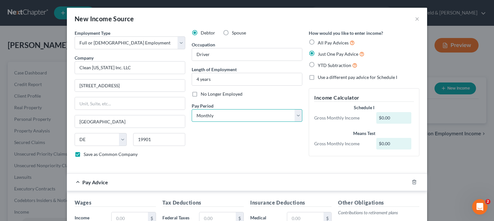
click at [192, 109] on select "Select Monthly Twice Monthly Every Other Week Weekly" at bounding box center [247, 115] width 111 height 13
click option "Every Other Week" at bounding box center [0, 0] width 0 height 0
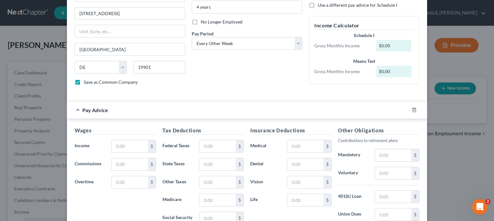
scroll to position [82, 0]
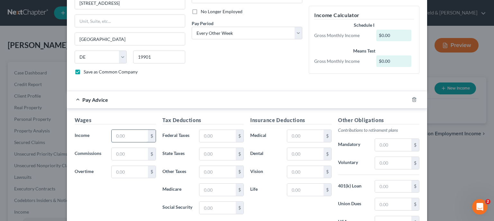
click at [136, 134] on input "text" at bounding box center [130, 136] width 36 height 12
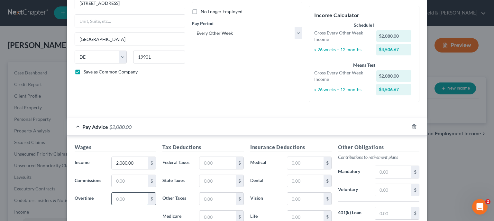
click at [124, 198] on input "text" at bounding box center [130, 198] width 36 height 12
click at [216, 162] on input "text" at bounding box center [218, 163] width 36 height 12
click at [210, 179] on input "text" at bounding box center [218, 181] width 36 height 12
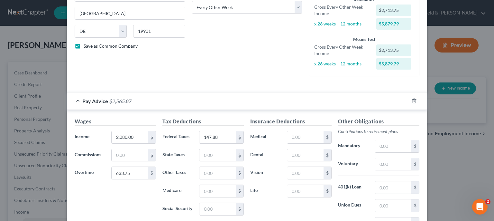
scroll to position [123, 0]
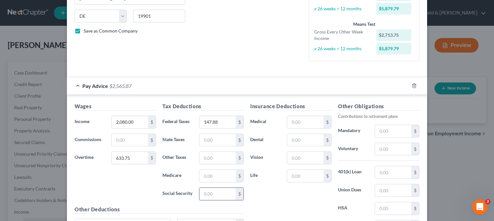
click at [223, 188] on input "text" at bounding box center [218, 194] width 36 height 12
click at [220, 194] on input "text" at bounding box center [218, 194] width 36 height 12
click at [202, 179] on input "text" at bounding box center [218, 176] width 36 height 12
click at [208, 141] on input "text" at bounding box center [218, 140] width 36 height 12
click at [294, 140] on input "text" at bounding box center [305, 140] width 36 height 12
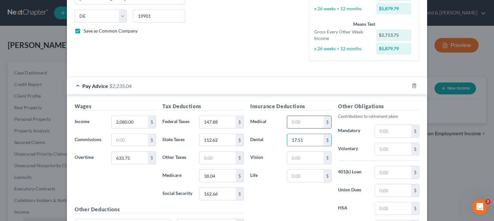
click at [296, 123] on input "text" at bounding box center [305, 122] width 36 height 12
click at [290, 159] on input "text" at bounding box center [305, 158] width 36 height 12
click at [386, 150] on input "text" at bounding box center [393, 149] width 36 height 12
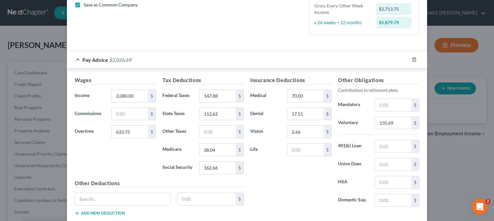
scroll to position [161, 0]
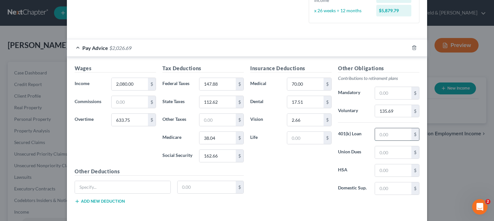
click at [386, 133] on input "text" at bounding box center [393, 134] width 36 height 12
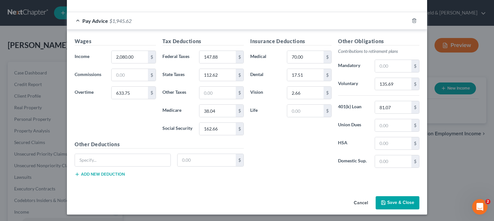
click at [393, 205] on button "Save & Close" at bounding box center [398, 203] width 44 height 14
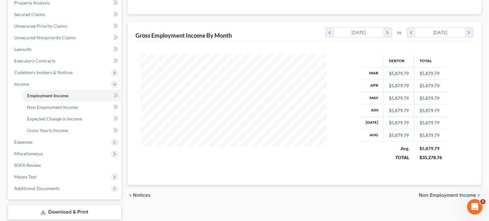
scroll to position [133, 0]
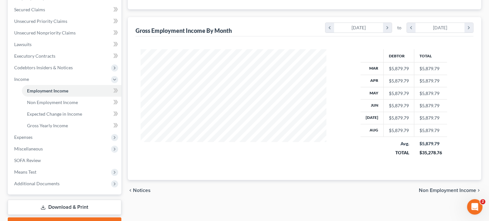
click at [451, 189] on span "Non Employment Income" at bounding box center [447, 190] width 57 height 5
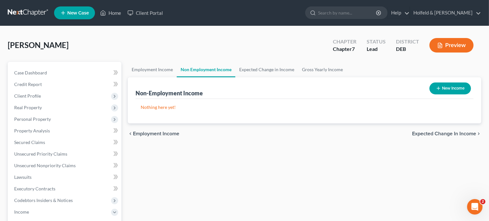
click at [452, 135] on span "Expected Change in Income" at bounding box center [444, 133] width 64 height 5
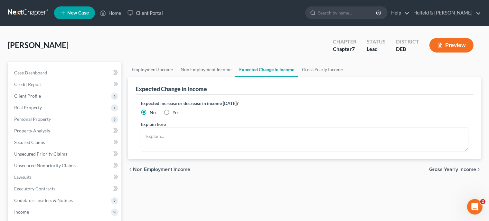
click at [462, 169] on span "Gross Yearly Income" at bounding box center [452, 169] width 47 height 5
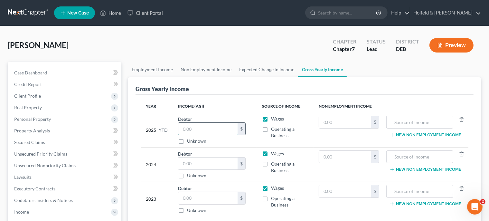
click at [211, 129] on input "text" at bounding box center [207, 129] width 59 height 12
click at [224, 161] on input "text" at bounding box center [207, 163] width 59 height 12
click at [197, 201] on input "text" at bounding box center [207, 198] width 59 height 12
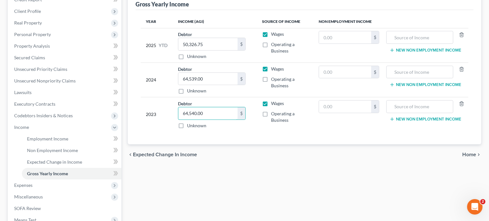
scroll to position [93, 0]
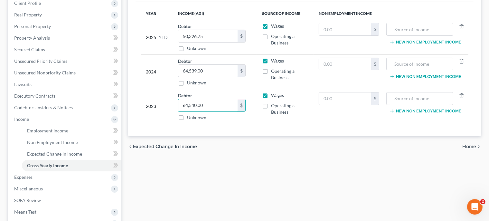
click at [471, 147] on span "Home" at bounding box center [469, 146] width 14 height 5
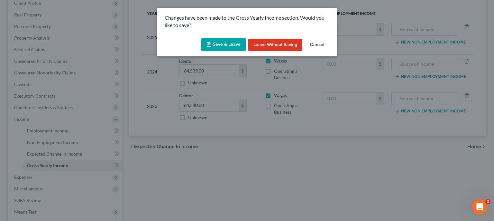
click at [228, 44] on button "Save & Leave" at bounding box center [223, 45] width 44 height 14
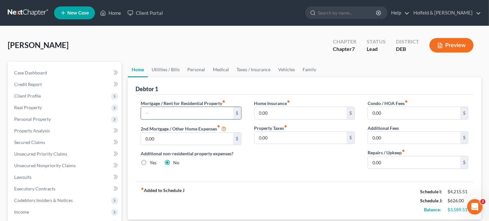
click at [178, 114] on input "text" at bounding box center [187, 113] width 92 height 12
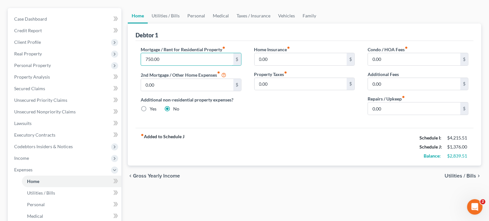
scroll to position [55, 0]
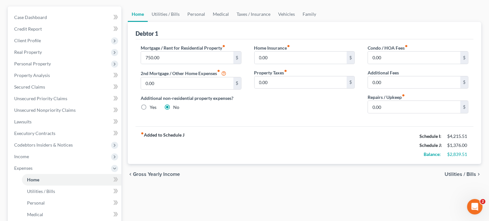
click at [458, 172] on span "Utilities / Bills" at bounding box center [460, 174] width 32 height 5
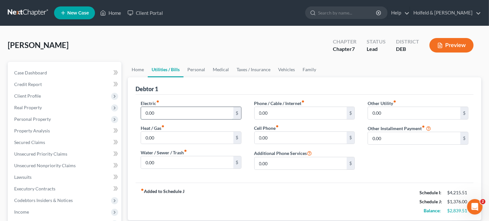
click at [171, 114] on input "0.00" at bounding box center [187, 113] width 92 height 12
click at [280, 136] on input "0.00" at bounding box center [301, 138] width 92 height 12
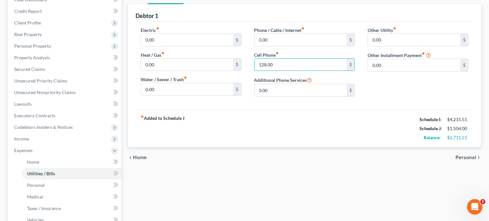
scroll to position [97, 0]
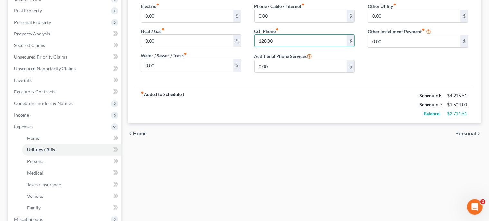
click at [470, 131] on span "Personal" at bounding box center [465, 133] width 21 height 5
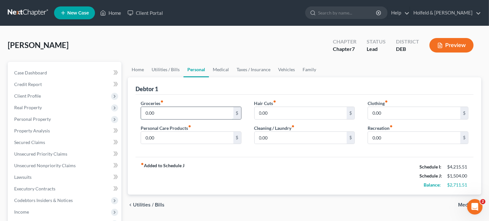
click at [168, 113] on input "0.00" at bounding box center [187, 113] width 92 height 12
click at [173, 136] on input "0.00" at bounding box center [187, 138] width 92 height 12
click at [273, 117] on input "0.00" at bounding box center [301, 113] width 92 height 12
click at [273, 141] on input "0.00" at bounding box center [301, 138] width 92 height 12
click at [395, 110] on input "0.00" at bounding box center [414, 113] width 92 height 12
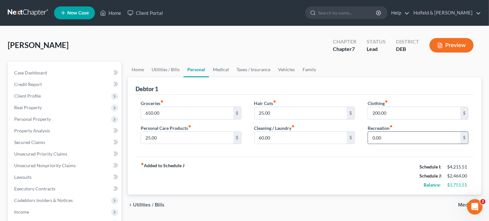
click at [386, 138] on input "0.00" at bounding box center [414, 138] width 92 height 12
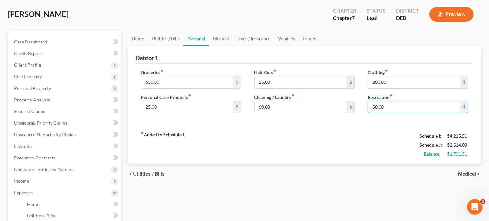
scroll to position [33, 0]
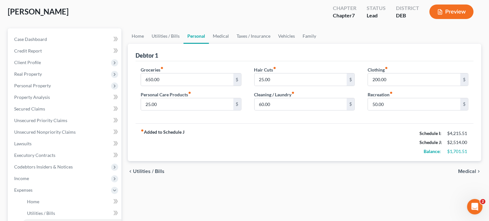
click at [470, 172] on span "Medical" at bounding box center [467, 171] width 18 height 5
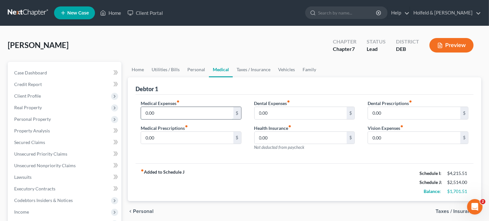
click at [176, 113] on input "0.00" at bounding box center [187, 113] width 92 height 12
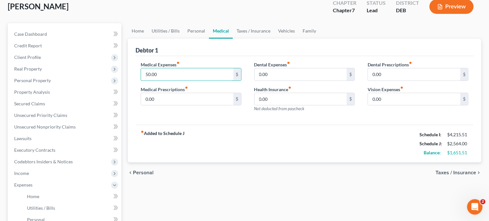
scroll to position [43, 0]
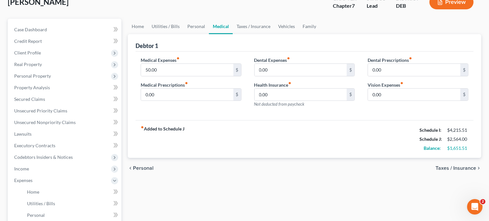
click at [466, 167] on span "Taxes / Insurance" at bounding box center [455, 167] width 41 height 5
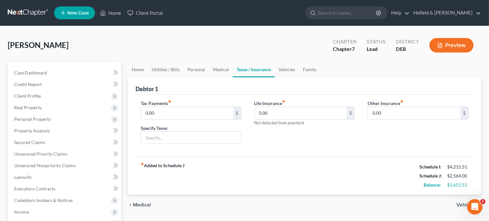
click at [458, 204] on span "Vehicles" at bounding box center [466, 204] width 20 height 5
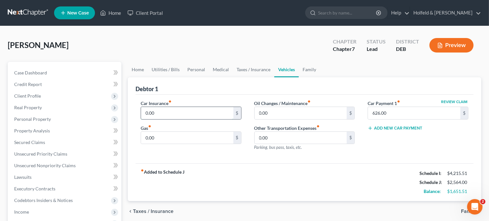
click at [156, 109] on input "0.00" at bounding box center [187, 113] width 92 height 12
click at [163, 140] on input "0.00" at bounding box center [187, 138] width 92 height 12
click at [277, 115] on input "0.00" at bounding box center [301, 113] width 92 height 12
click at [463, 209] on span "Family" at bounding box center [468, 211] width 15 height 5
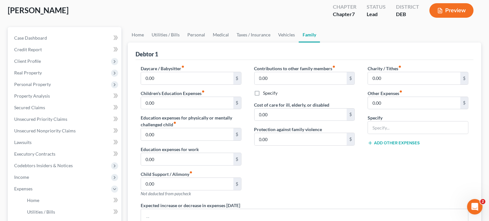
scroll to position [34, 0]
click at [167, 36] on link "Utilities / Bills" at bounding box center [166, 35] width 36 height 15
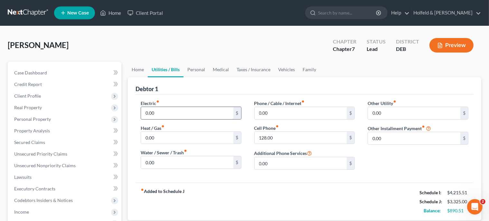
click at [166, 116] on input "0.00" at bounding box center [187, 113] width 92 height 12
click at [284, 112] on input "0.00" at bounding box center [301, 113] width 92 height 12
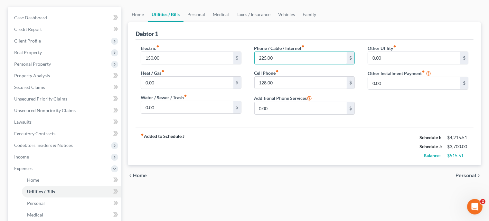
scroll to position [55, 0]
click at [466, 173] on span "Personal" at bounding box center [465, 175] width 21 height 5
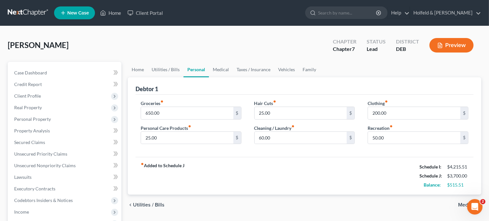
click at [460, 203] on span "Medical" at bounding box center [467, 204] width 18 height 5
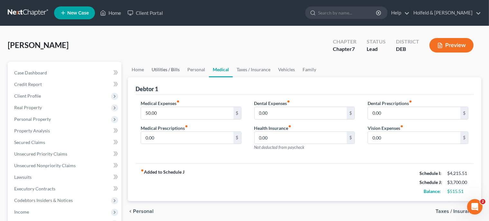
click at [162, 69] on link "Utilities / Bills" at bounding box center [166, 69] width 36 height 15
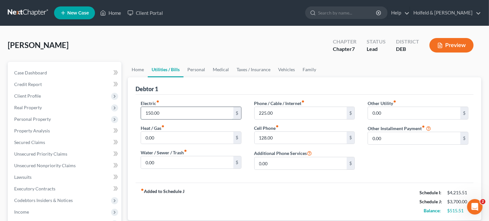
drag, startPoint x: 161, startPoint y: 113, endPoint x: 128, endPoint y: 116, distance: 32.3
click at [141, 116] on input "150.00" at bounding box center [187, 113] width 92 height 12
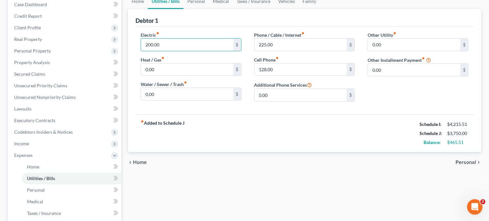
scroll to position [84, 0]
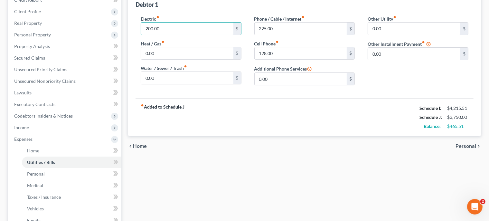
click at [473, 145] on span "Personal" at bounding box center [465, 146] width 21 height 5
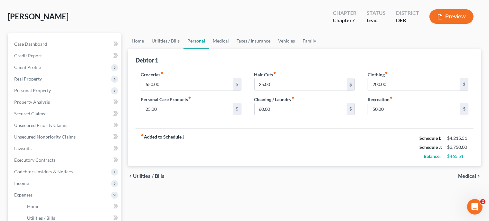
scroll to position [33, 0]
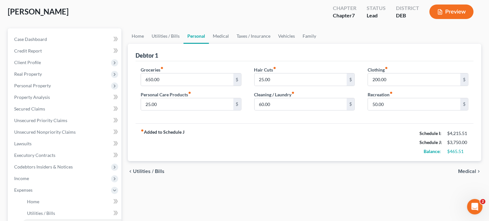
click at [467, 171] on span "Medical" at bounding box center [467, 171] width 18 height 5
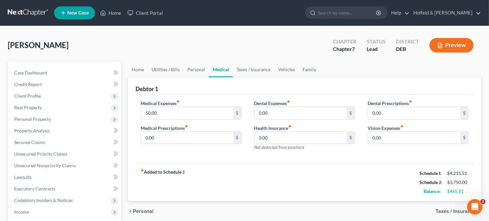
click at [442, 209] on span "Taxes / Insurance" at bounding box center [455, 211] width 41 height 5
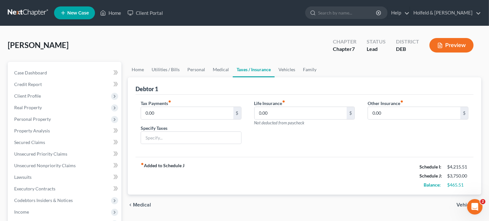
click at [459, 204] on span "Vehicles" at bounding box center [466, 204] width 20 height 5
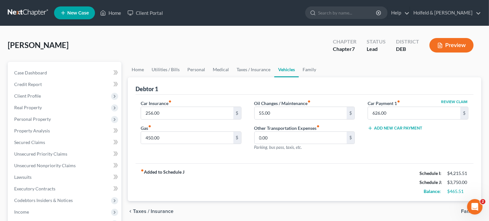
click at [462, 210] on span "Family" at bounding box center [468, 211] width 15 height 5
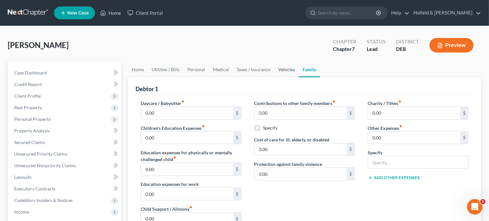
click at [277, 67] on link "Vehicles" at bounding box center [286, 69] width 24 height 15
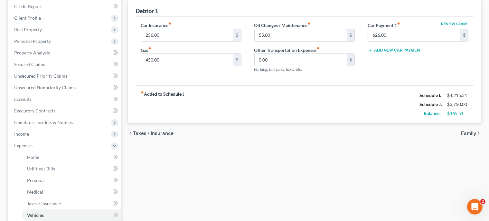
scroll to position [87, 0]
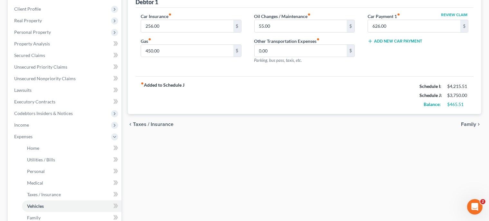
click at [471, 123] on span "Family" at bounding box center [468, 124] width 15 height 5
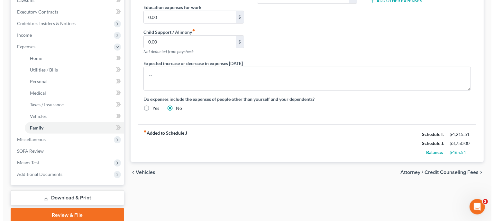
scroll to position [202, 0]
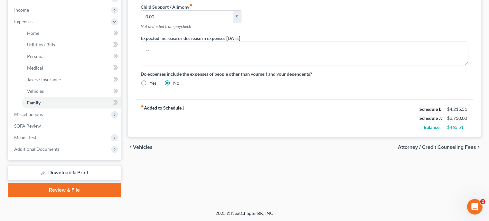
click at [463, 146] on span "Attorney / Credit Counseling Fees" at bounding box center [437, 147] width 78 height 5
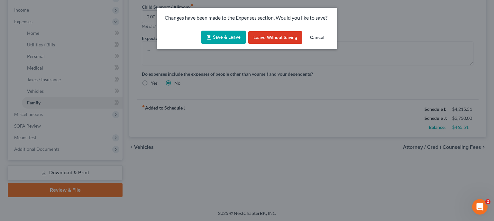
click at [217, 36] on button "Save & Leave" at bounding box center [223, 38] width 44 height 14
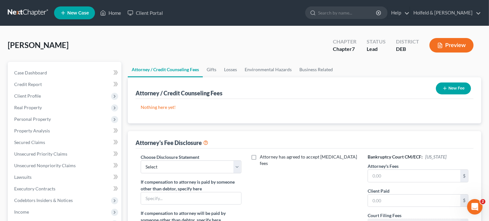
click at [454, 88] on button "New Fee" at bounding box center [453, 88] width 35 height 12
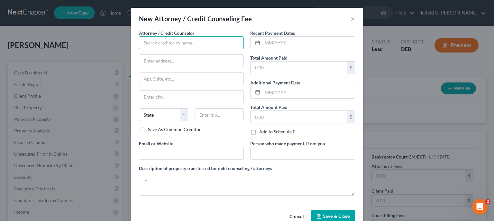
click at [195, 46] on input "text" at bounding box center [191, 42] width 105 height 13
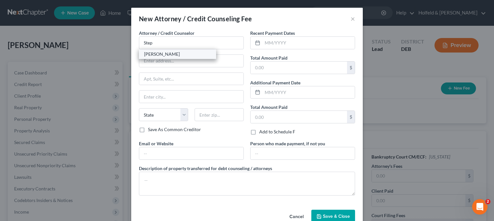
click at [182, 55] on div "[PERSON_NAME]" at bounding box center [177, 54] width 67 height 6
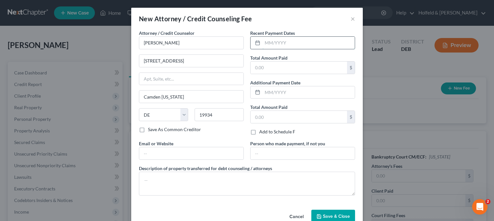
click at [274, 42] on input "text" at bounding box center [309, 43] width 92 height 12
click at [269, 68] on input "text" at bounding box center [299, 67] width 97 height 12
click at [325, 212] on button "Save & Close" at bounding box center [334, 217] width 44 height 14
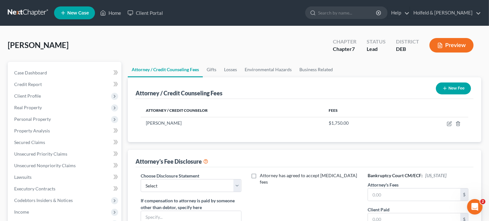
click at [454, 88] on button "New Fee" at bounding box center [453, 88] width 35 height 12
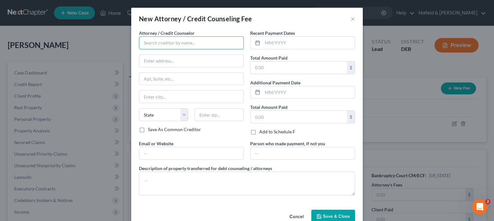
click at [194, 47] on input "text" at bounding box center [191, 42] width 105 height 13
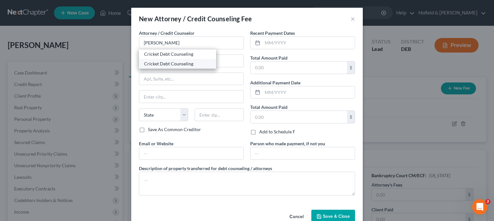
click at [182, 64] on div "Cricket Debt Counseling" at bounding box center [177, 64] width 67 height 6
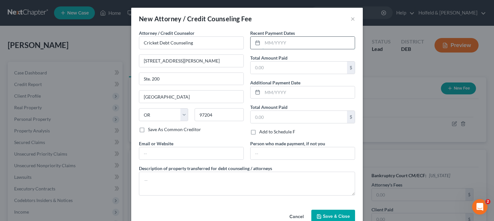
click at [270, 46] on input "text" at bounding box center [309, 43] width 92 height 12
click at [263, 73] on div "$" at bounding box center [302, 67] width 105 height 13
click at [270, 71] on input "text" at bounding box center [299, 67] width 97 height 12
click at [331, 216] on span "Save & Close" at bounding box center [336, 215] width 27 height 5
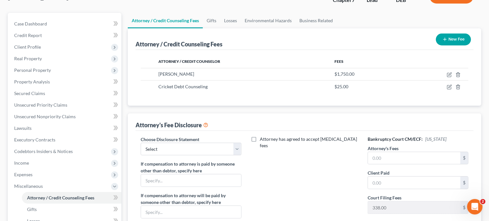
scroll to position [59, 0]
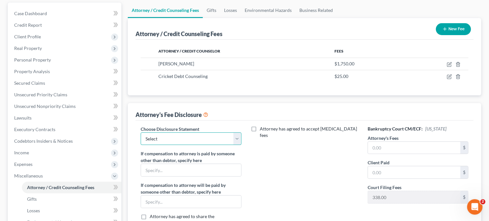
click at [141, 132] on select "Select Holfeld & [PERSON_NAME]" at bounding box center [191, 138] width 101 height 13
click option "Holfeld & [PERSON_NAME]" at bounding box center [0, 0] width 0 height 0
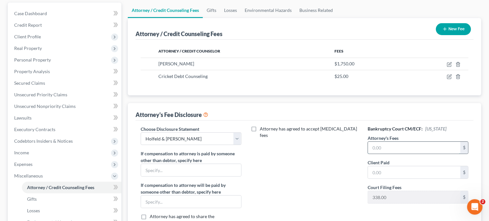
click at [411, 145] on input "text" at bounding box center [414, 148] width 92 height 12
click at [416, 174] on input "text" at bounding box center [414, 172] width 92 height 12
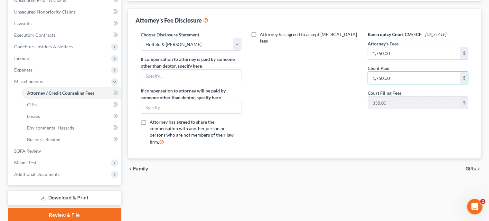
scroll to position [168, 0]
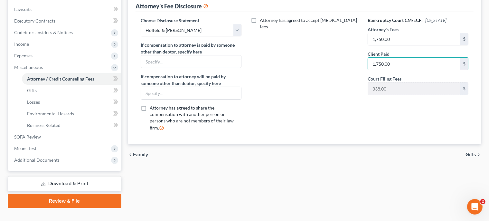
click at [472, 152] on span "Gifts" at bounding box center [470, 154] width 11 height 5
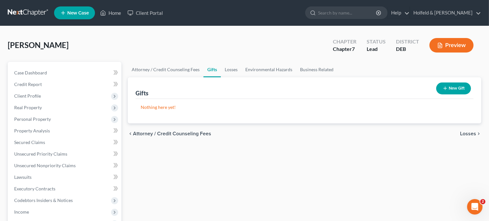
click at [464, 128] on div "chevron_left Attorney / Credit Counseling Fees Losses chevron_right" at bounding box center [304, 133] width 353 height 21
click at [466, 131] on span "Losses" at bounding box center [468, 133] width 16 height 5
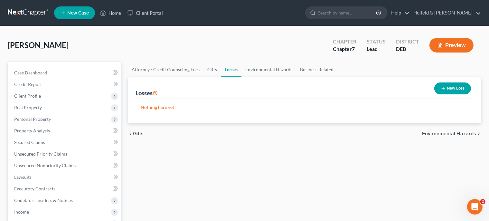
click at [466, 131] on span "Environmental Hazards" at bounding box center [449, 133] width 54 height 5
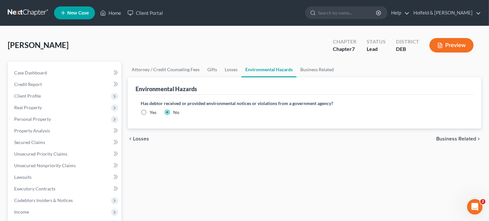
click at [468, 137] on span "Business Related" at bounding box center [456, 138] width 40 height 5
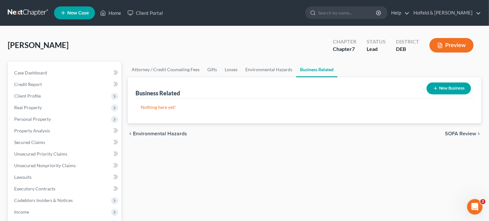
click at [468, 136] on span "SOFA Review" at bounding box center [460, 133] width 31 height 5
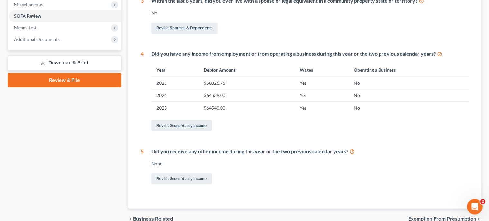
scroll to position [263, 0]
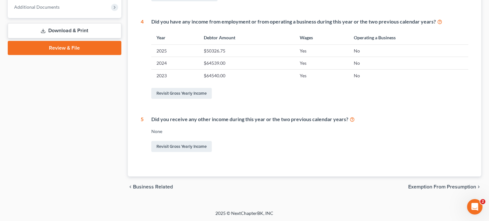
click at [465, 188] on span "Exemption from Presumption" at bounding box center [442, 186] width 68 height 5
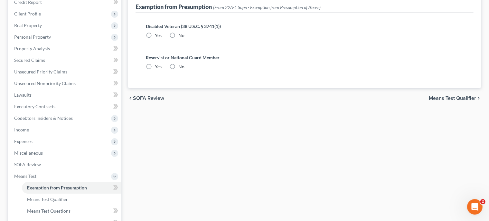
scroll to position [33, 0]
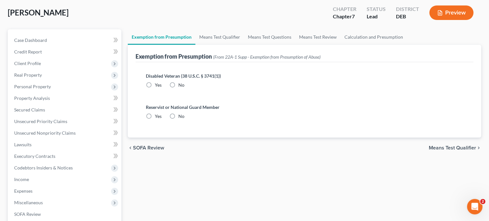
drag, startPoint x: 171, startPoint y: 85, endPoint x: 173, endPoint y: 102, distance: 17.5
click at [178, 85] on label "No" at bounding box center [181, 85] width 6 height 6
click at [181, 85] on input "No" at bounding box center [183, 84] width 4 height 4
click at [178, 116] on label "No" at bounding box center [181, 116] width 6 height 6
click at [181, 116] on input "No" at bounding box center [183, 115] width 4 height 4
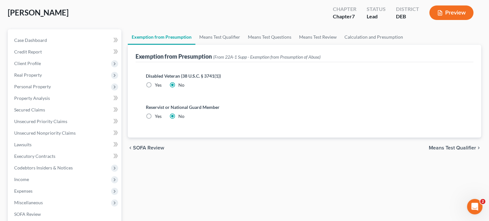
click at [451, 147] on span "Means Test Qualifier" at bounding box center [452, 147] width 47 height 5
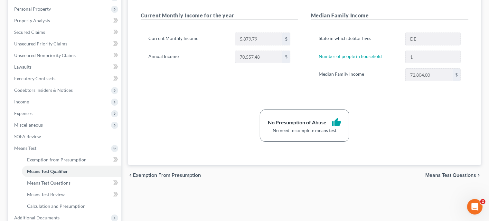
scroll to position [120, 0]
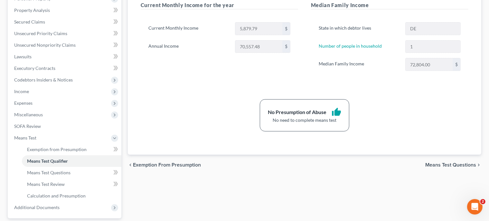
click at [458, 163] on span "Means Test Questions" at bounding box center [450, 164] width 51 height 5
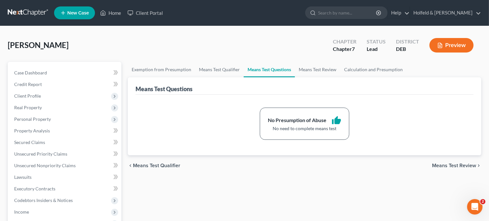
click at [453, 165] on span "Means Test Review" at bounding box center [454, 165] width 44 height 5
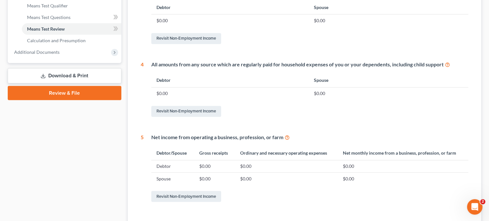
scroll to position [318, 0]
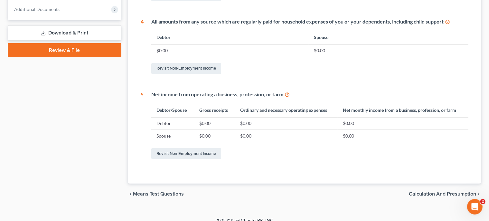
click at [447, 192] on span "Calculation and Presumption" at bounding box center [442, 193] width 67 height 5
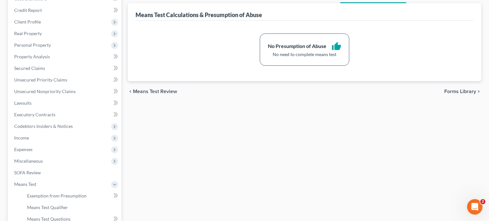
scroll to position [71, 0]
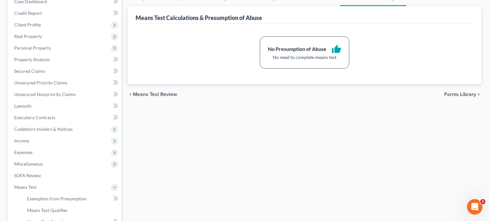
click at [465, 93] on span "Forms Library" at bounding box center [460, 94] width 32 height 5
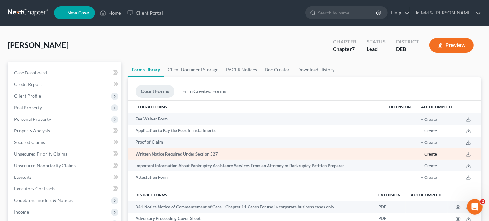
click at [433, 154] on button "+ Create" at bounding box center [429, 154] width 16 height 4
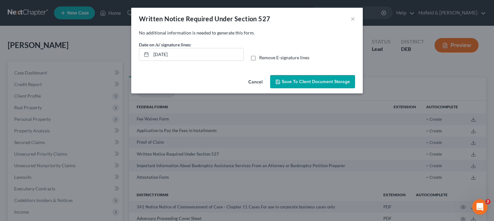
click at [329, 76] on button "Save to Client Document Storage" at bounding box center [312, 82] width 85 height 14
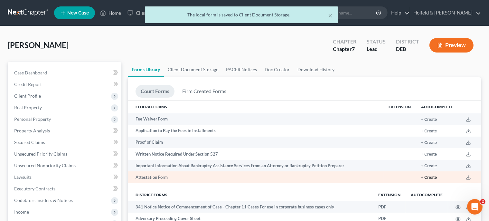
click at [433, 178] on button "+ Create" at bounding box center [429, 177] width 16 height 4
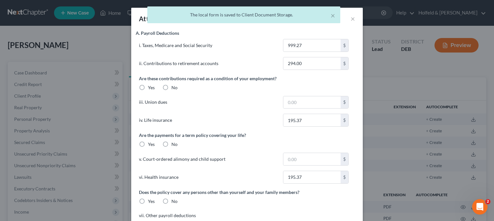
click at [348, 20] on div "× The local form is saved to Client Document Storage." at bounding box center [244, 16] width 494 height 20
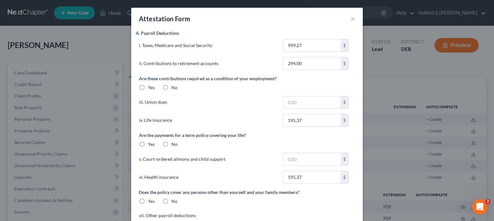
click at [333, 16] on div "Attestation Form ×" at bounding box center [247, 19] width 232 height 22
click at [351, 20] on button "×" at bounding box center [353, 19] width 5 height 8
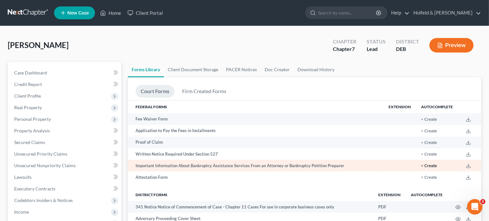
click at [433, 167] on button "+ Create" at bounding box center [429, 166] width 16 height 4
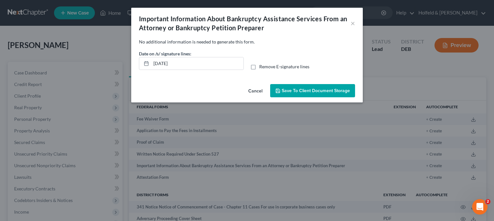
click at [324, 92] on span "Save to Client Document Storage" at bounding box center [316, 90] width 68 height 5
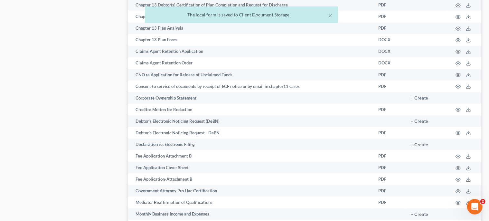
scroll to position [395, 0]
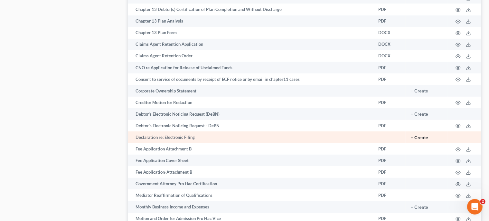
click at [420, 140] on button "+ Create" at bounding box center [419, 137] width 17 height 5
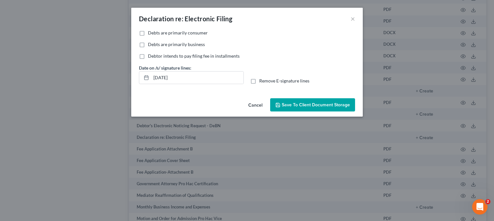
click at [148, 32] on label "Debts are primarily consumer" at bounding box center [178, 33] width 60 height 6
click at [151, 32] on input "Debts are primarily consumer" at bounding box center [153, 32] width 4 height 4
click at [282, 101] on button "Save to Client Document Storage" at bounding box center [312, 105] width 85 height 14
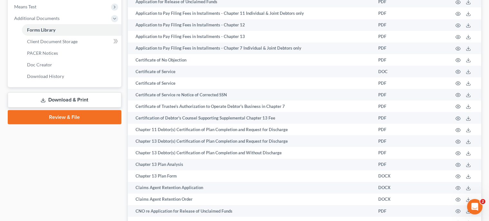
scroll to position [186, 0]
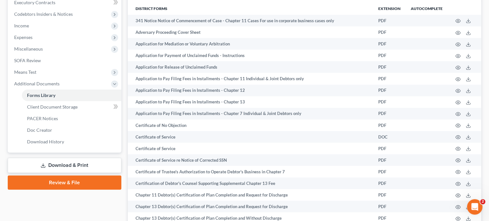
click at [85, 159] on link "Download & Print" at bounding box center [65, 165] width 114 height 15
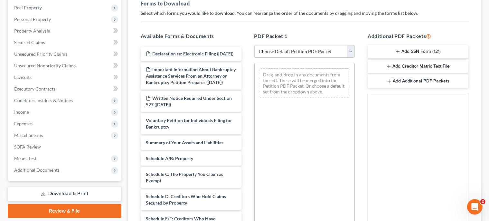
scroll to position [90, 0]
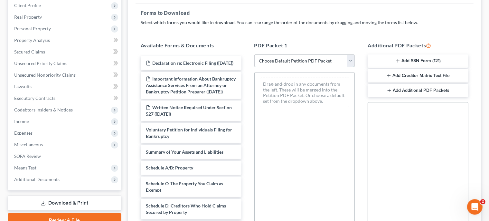
click at [254, 54] on select "Choose Default Petition PDF Packet Complete Bankruptcy Petition (all forms and …" at bounding box center [304, 60] width 101 height 13
click option "Complete Bankruptcy Petition (all forms and schedules)" at bounding box center [0, 0] width 0 height 0
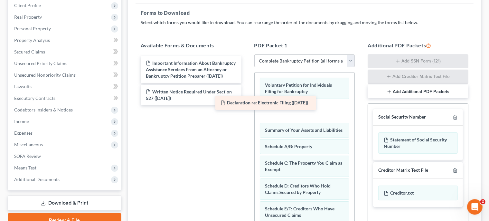
drag, startPoint x: 203, startPoint y: 63, endPoint x: 299, endPoint y: 102, distance: 103.9
click at [247, 102] on div "Declaration re: Electronic Filing ([DATE]) Declaration re: Electronic Filing ([…" at bounding box center [190, 80] width 111 height 49
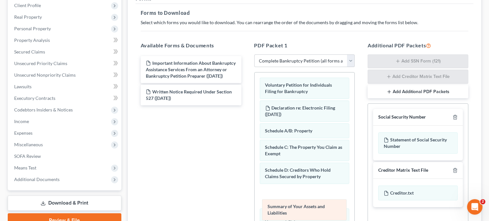
drag, startPoint x: 317, startPoint y: 135, endPoint x: 322, endPoint y: 199, distance: 63.6
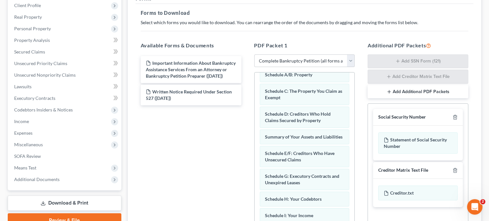
scroll to position [94, 0]
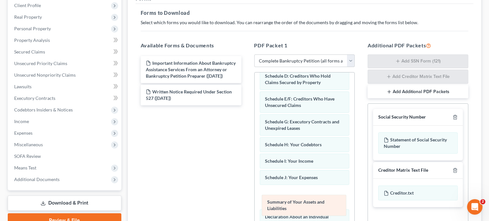
drag, startPoint x: 303, startPoint y: 102, endPoint x: 304, endPoint y: 197, distance: 95.3
click at [304, 197] on div "Summary of Your Assets and Liabilities Voluntary Petition for Individuals Filin…" at bounding box center [305, 195] width 100 height 435
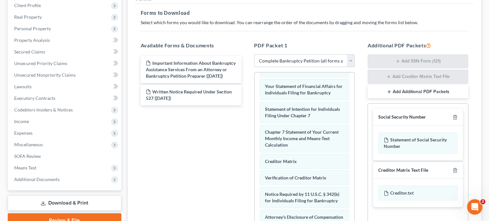
scroll to position [269, 0]
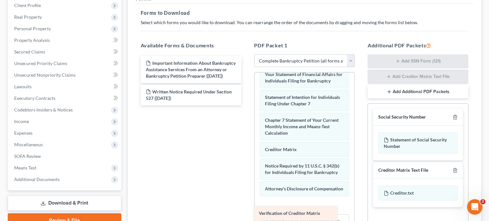
drag, startPoint x: 330, startPoint y: 157, endPoint x: 324, endPoint y: 217, distance: 59.5
click at [324, 217] on div "Verification of Creditor Matrix Voluntary Petition for Individuals Filing for B…" at bounding box center [305, 34] width 100 height 429
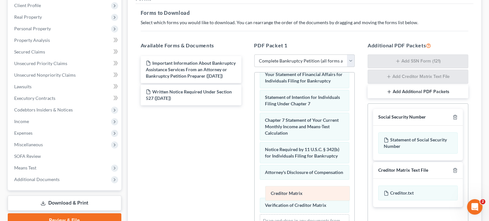
drag, startPoint x: 319, startPoint y: 138, endPoint x: 324, endPoint y: 194, distance: 56.3
click at [324, 194] on div "Creditor Matrix Voluntary Petition for Individuals Filing for Bankruptcy Declar…" at bounding box center [305, 34] width 100 height 429
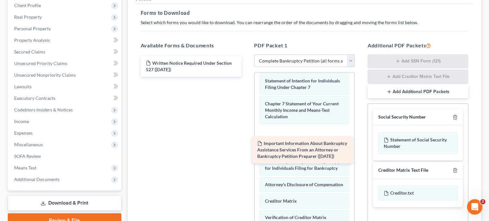
drag, startPoint x: 224, startPoint y: 71, endPoint x: 336, endPoint y: 147, distance: 135.8
click at [247, 77] on div "Important Information About Bankruptcy Assistance Services From an Attorney or …" at bounding box center [190, 66] width 111 height 21
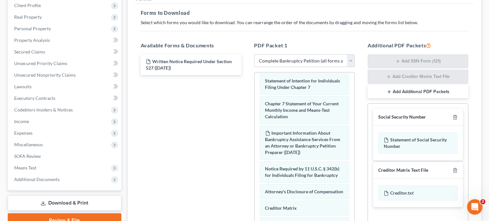
drag, startPoint x: 218, startPoint y: 71, endPoint x: 222, endPoint y: 70, distance: 4.0
click at [221, 68] on div "Written Notice Required Under Section 527 ([DATE]) Written Notice Required Unde…" at bounding box center [190, 66] width 111 height 21
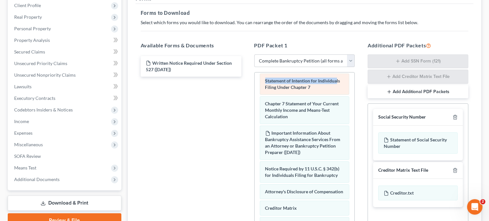
drag, startPoint x: 222, startPoint y: 70, endPoint x: 284, endPoint y: 90, distance: 64.9
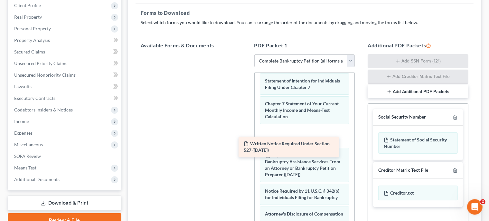
drag, startPoint x: 222, startPoint y: 68, endPoint x: 329, endPoint y: 140, distance: 128.6
click at [247, 54] on div "Written Notice Required Under Section 527 ([DATE]) Written Notice Required Unde…" at bounding box center [190, 54] width 111 height 0
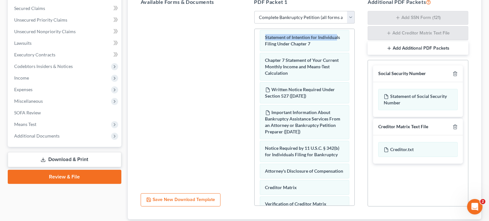
scroll to position [177, 0]
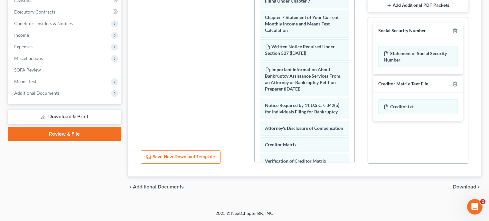
click at [465, 186] on span "Download" at bounding box center [464, 186] width 23 height 5
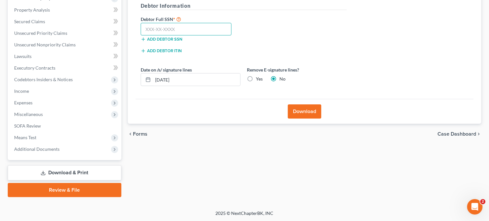
click at [195, 30] on input "text" at bounding box center [186, 29] width 91 height 13
click at [292, 107] on button "Download" at bounding box center [304, 111] width 33 height 14
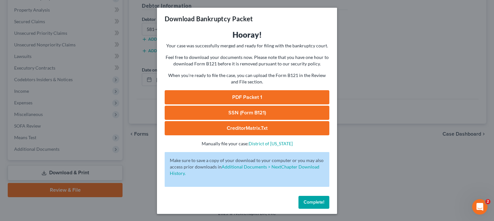
click at [258, 98] on link "PDF Packet 1" at bounding box center [247, 97] width 165 height 14
click at [277, 114] on link "SSN (Form B121)" at bounding box center [247, 113] width 165 height 14
